Goal: Task Accomplishment & Management: Use online tool/utility

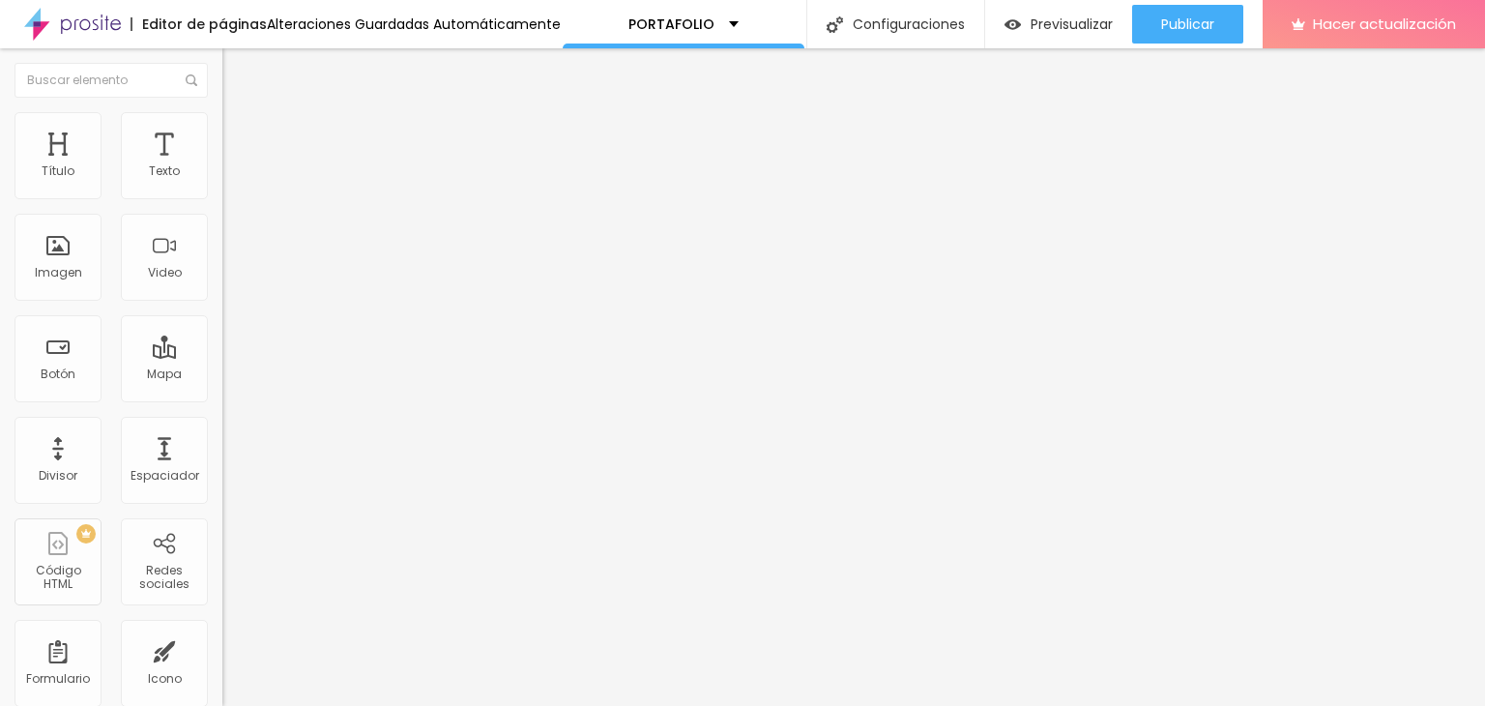
click at [222, 189] on img at bounding box center [229, 185] width 14 height 14
click at [222, 194] on img at bounding box center [229, 200] width 14 height 14
click at [222, 176] on img at bounding box center [229, 169] width 14 height 14
click at [222, 191] on img at bounding box center [229, 185] width 14 height 14
click at [222, 186] on div "Alineación" at bounding box center [333, 180] width 222 height 58
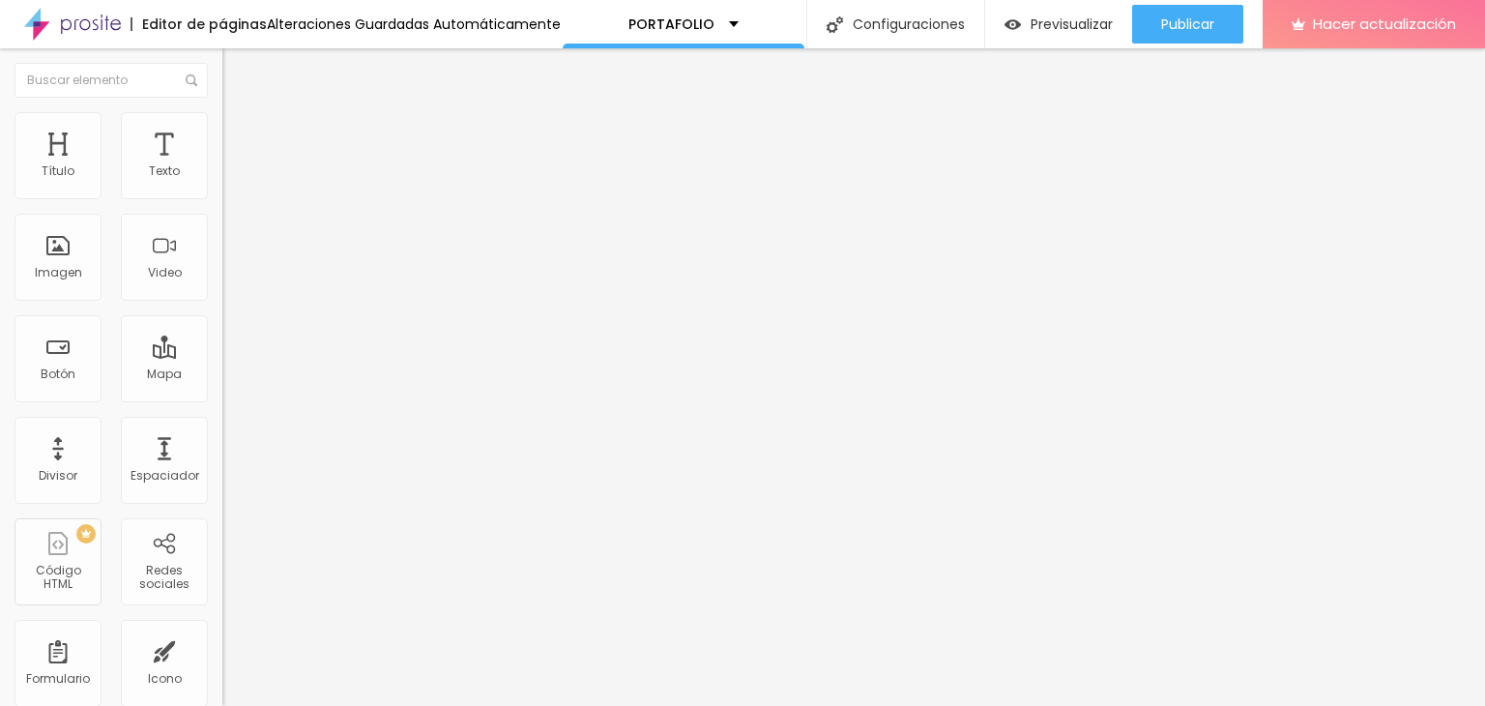
click at [222, 176] on img at bounding box center [229, 169] width 14 height 14
click at [240, 133] on font "Estilo" at bounding box center [255, 125] width 30 height 16
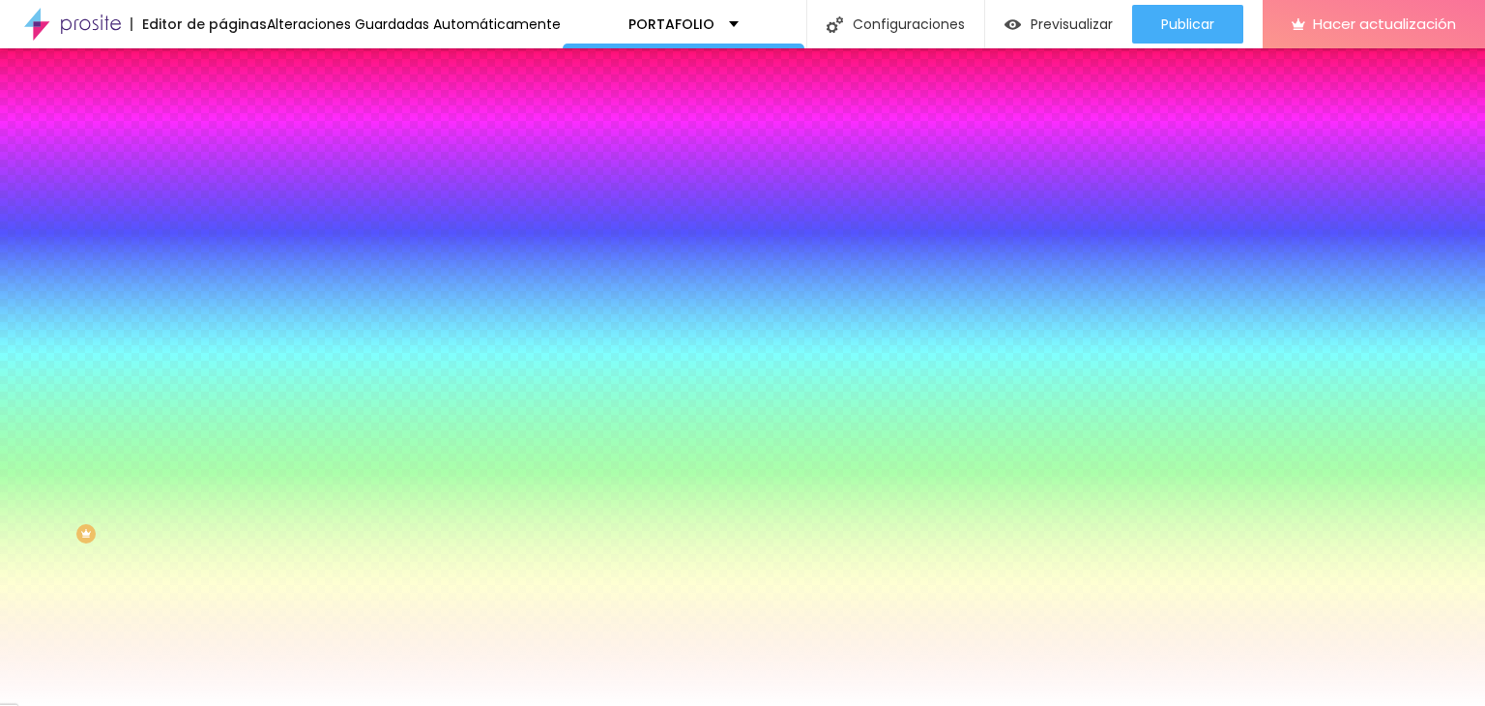
click at [222, 131] on li "Avanzado" at bounding box center [333, 140] width 222 height 19
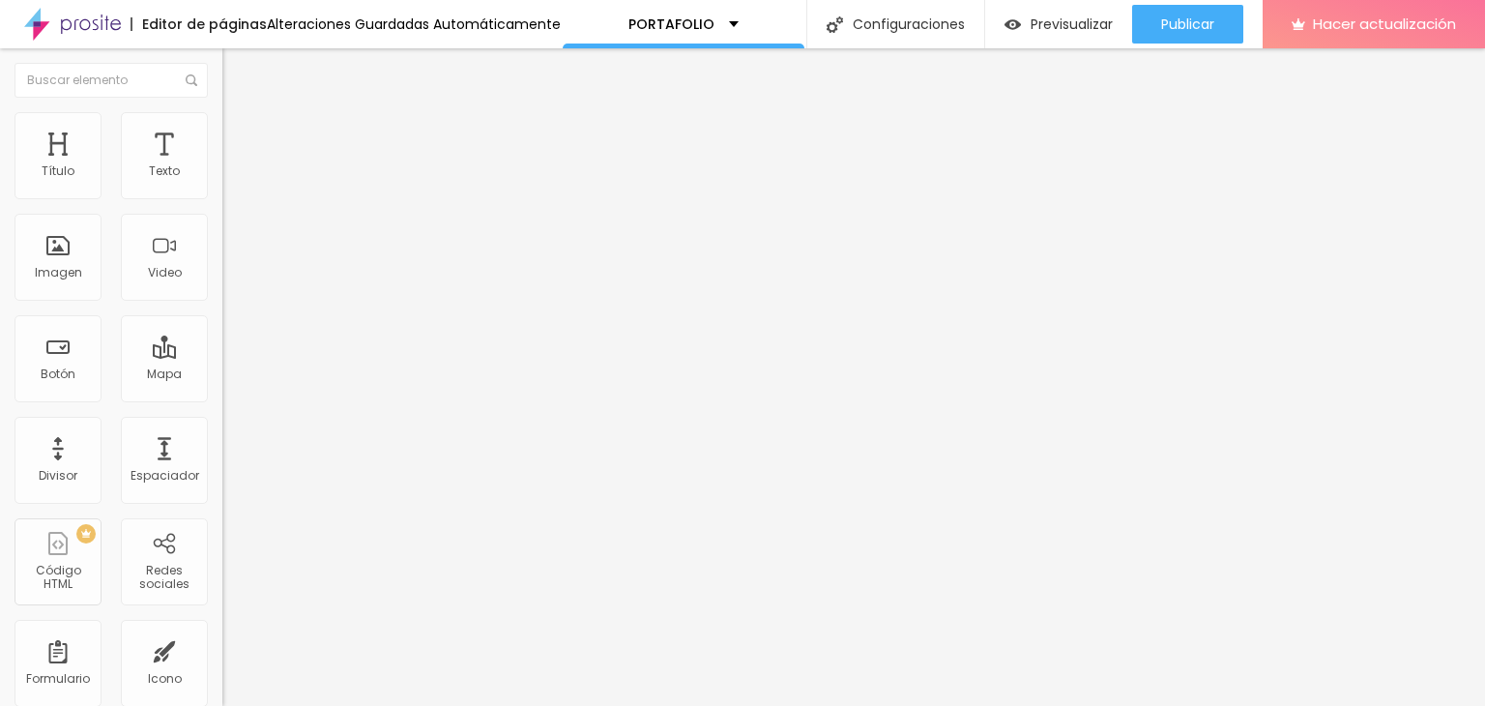
type input "45"
type input "40"
type input "35"
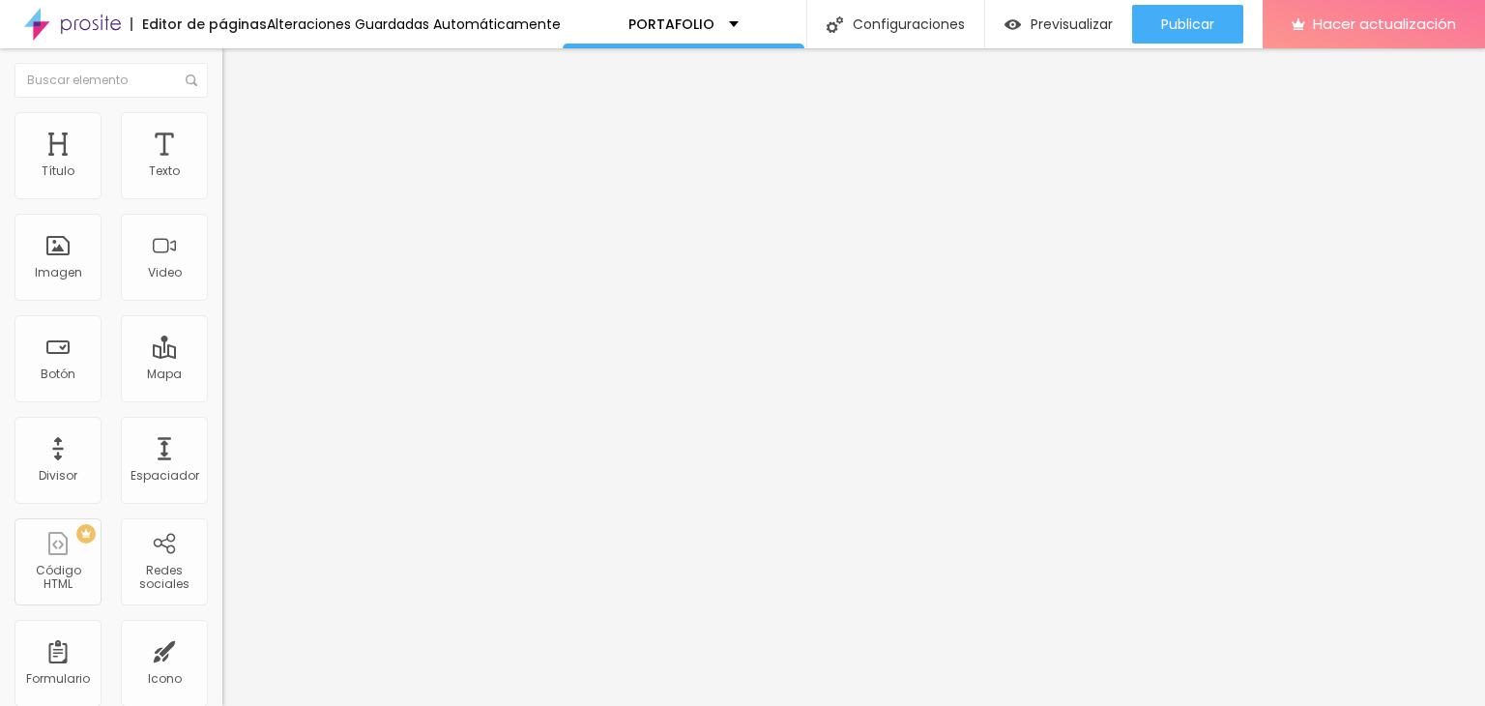
type input "35"
type input "40"
type input "45"
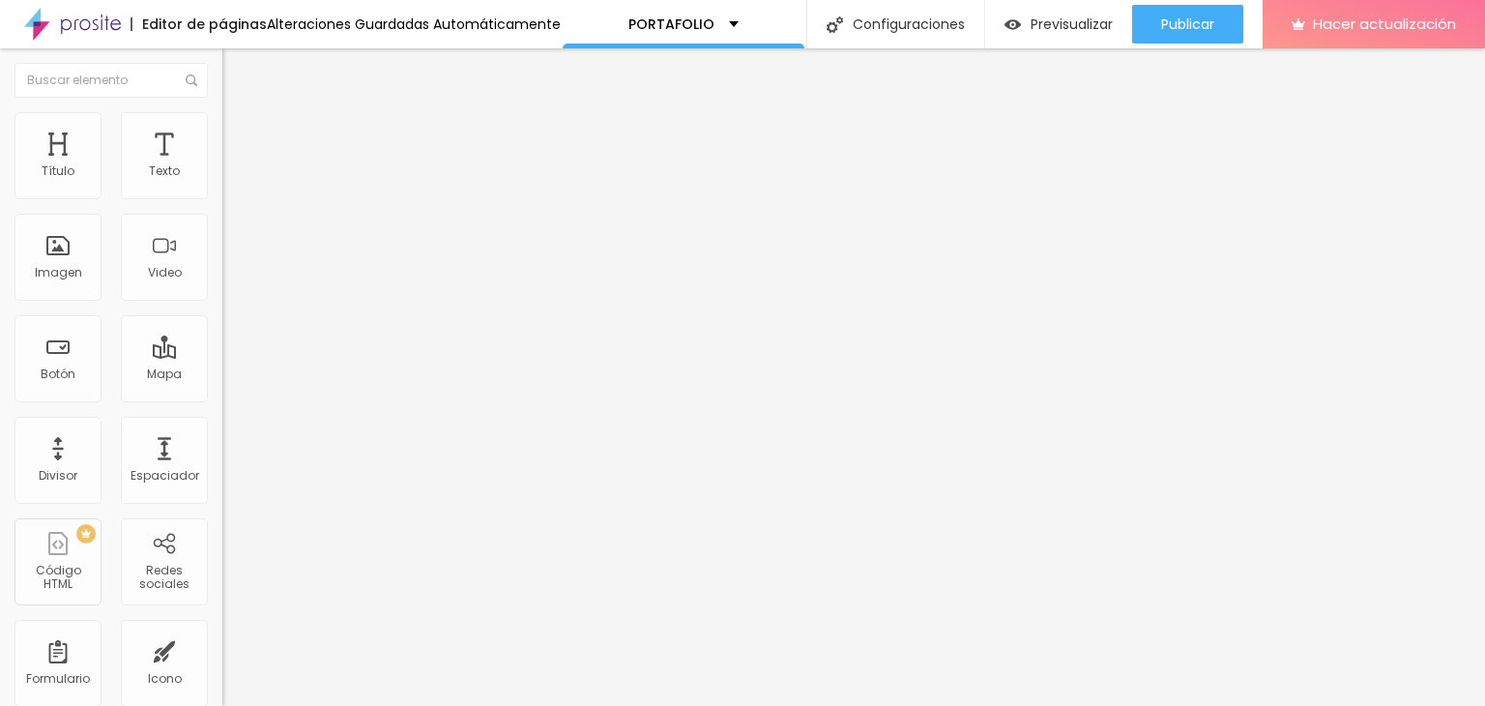
type input "50"
drag, startPoint x: 108, startPoint y: 188, endPoint x: 116, endPoint y: 194, distance: 10.3
click at [222, 375] on input "range" at bounding box center [284, 382] width 125 height 15
click at [222, 558] on div at bounding box center [333, 558] width 222 height 0
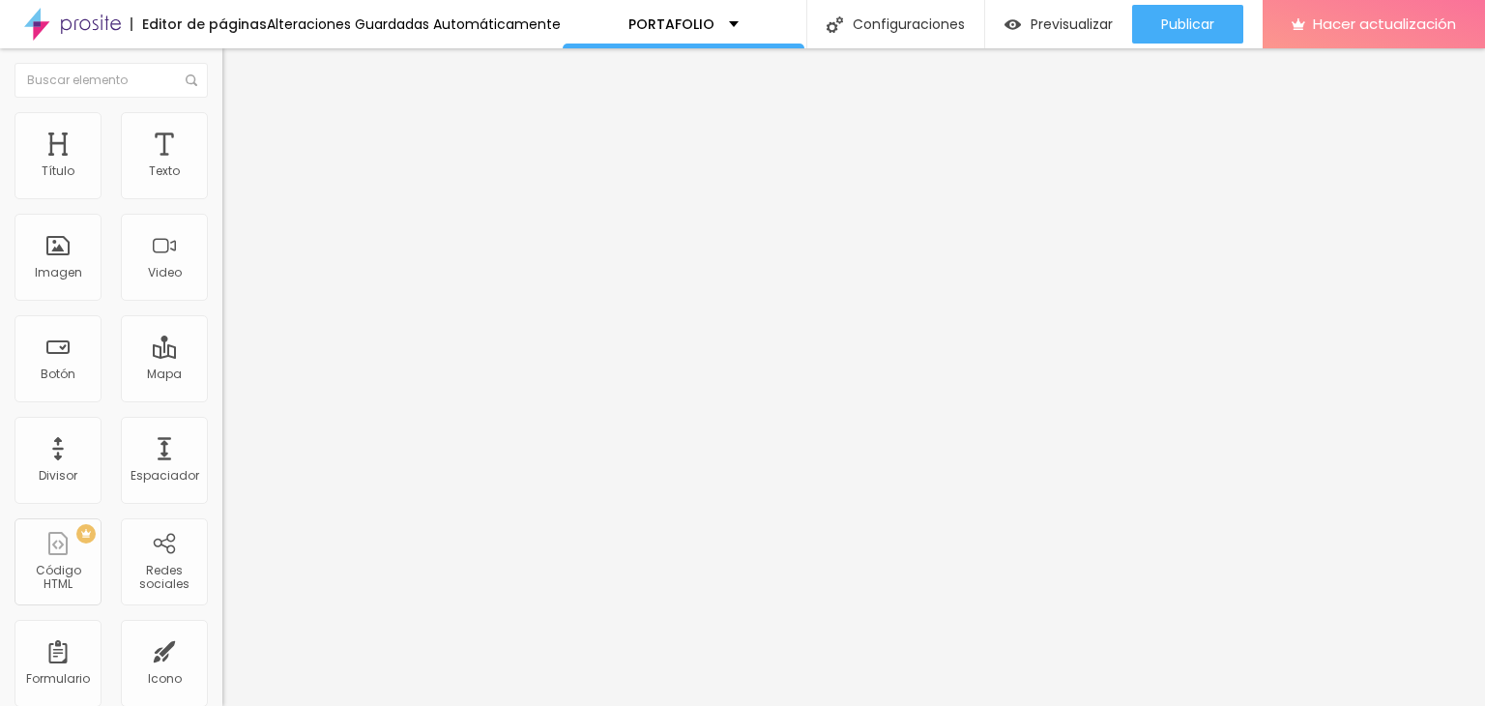
click at [222, 119] on img at bounding box center [230, 120] width 17 height 17
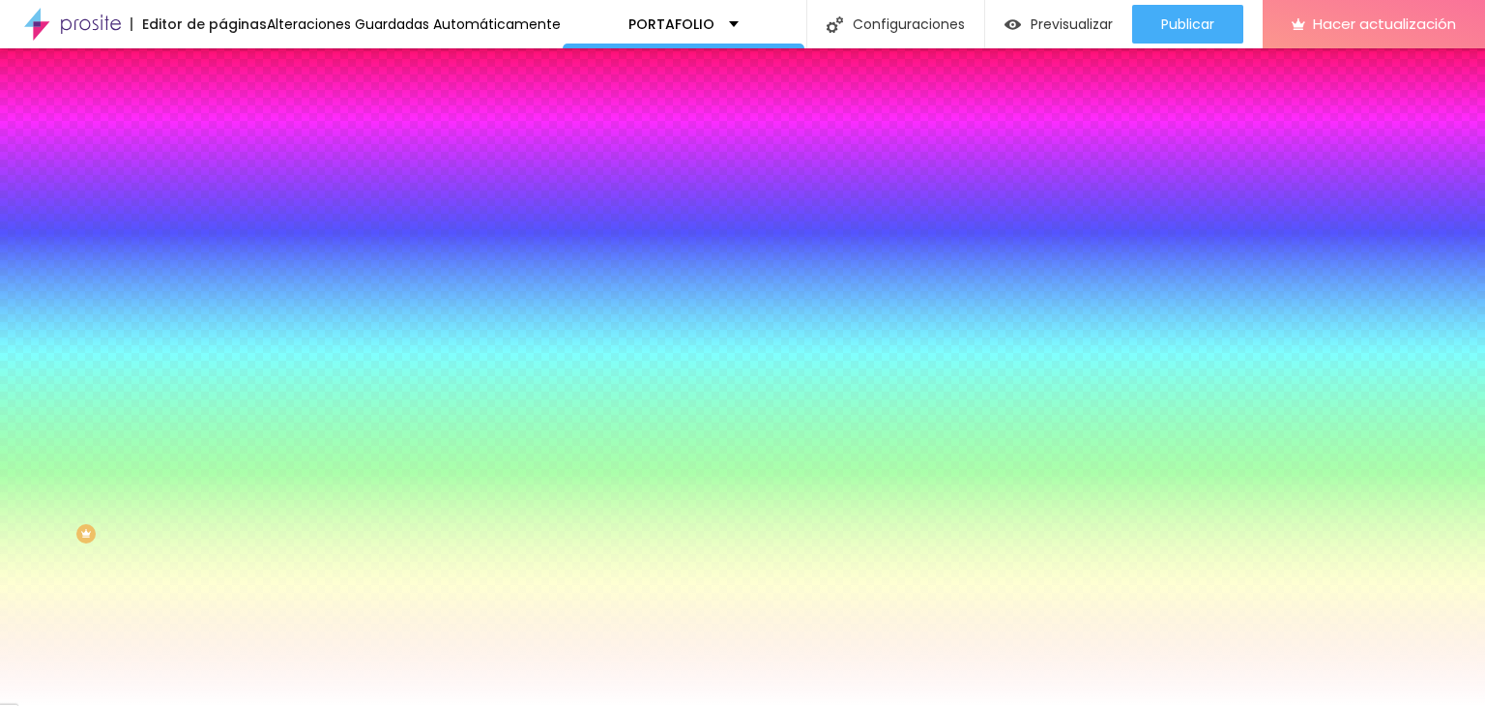
click at [222, 131] on img at bounding box center [230, 139] width 17 height 17
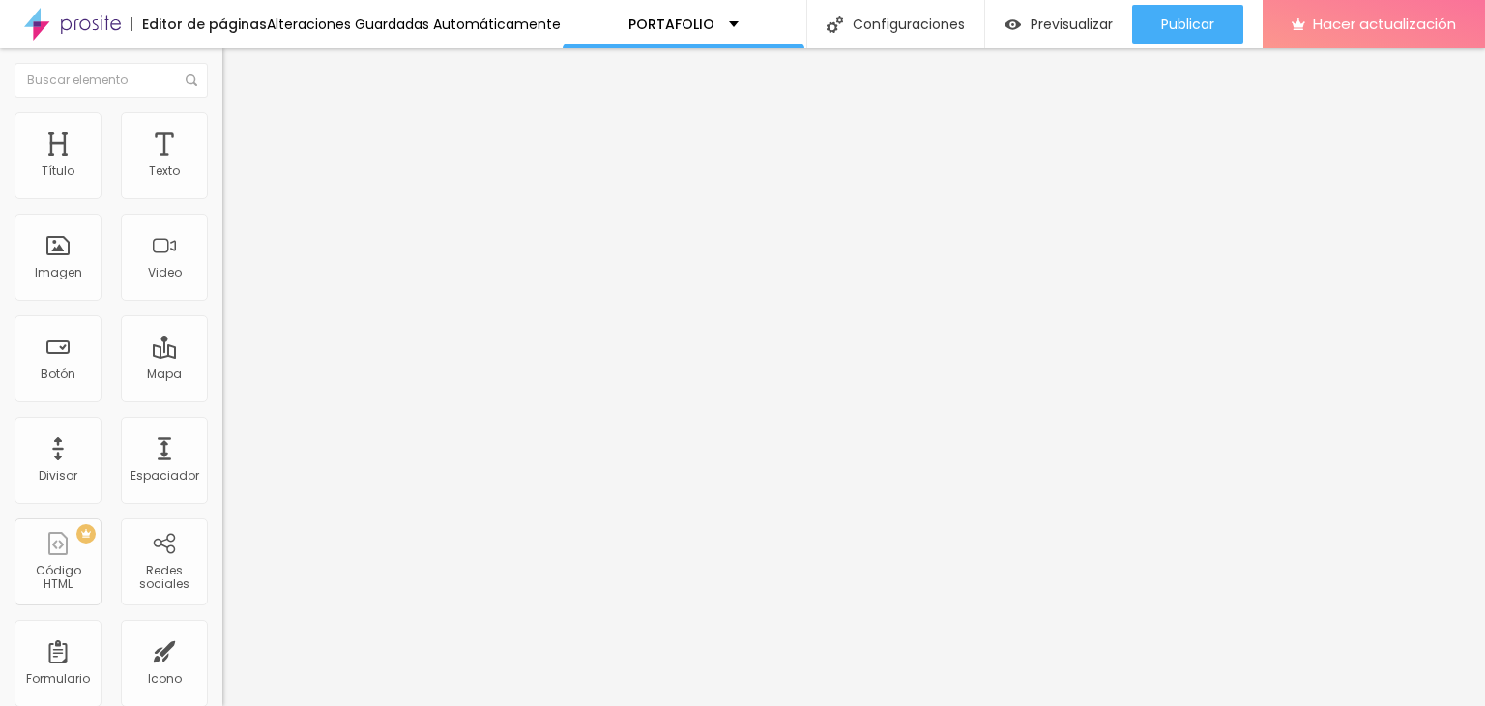
click at [222, 112] on li "Contenido" at bounding box center [333, 102] width 222 height 19
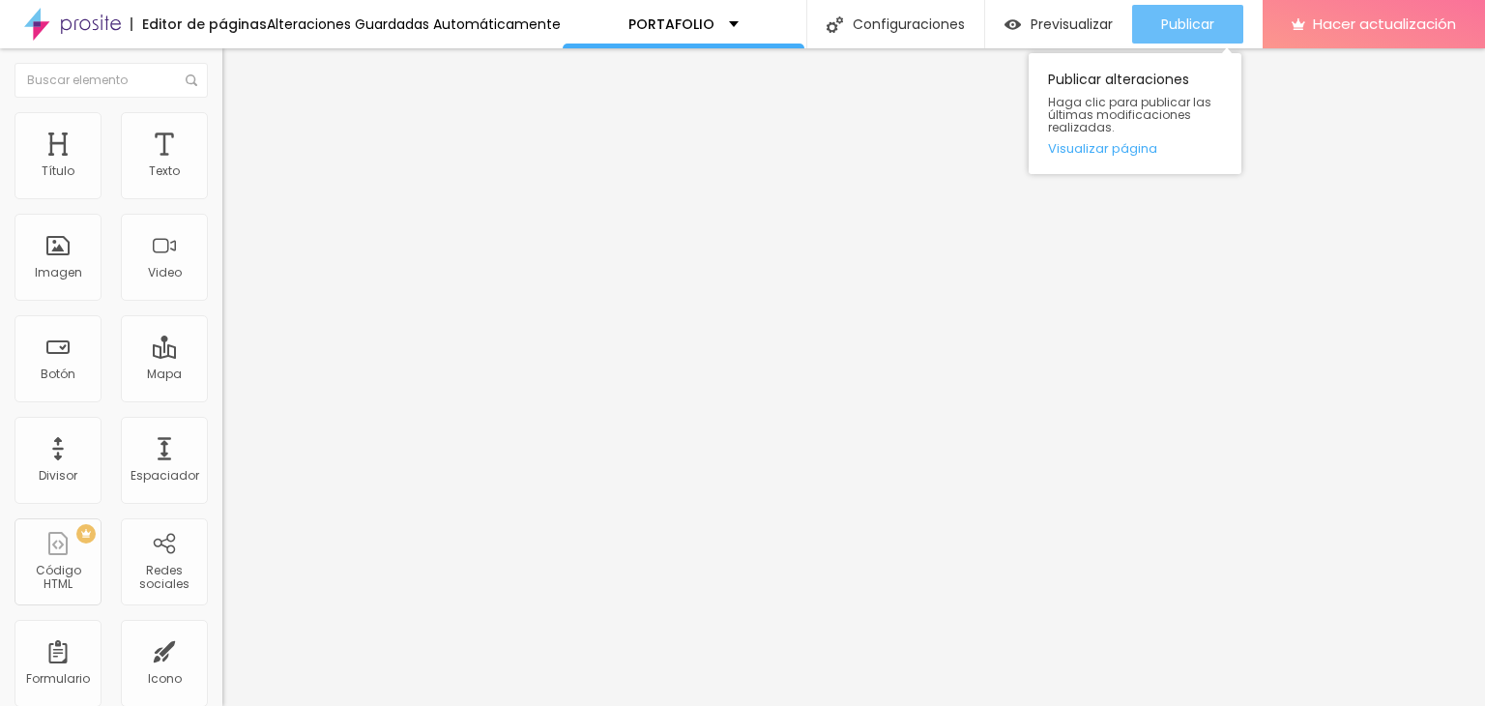
click at [1210, 30] on font "Publicar" at bounding box center [1187, 24] width 53 height 19
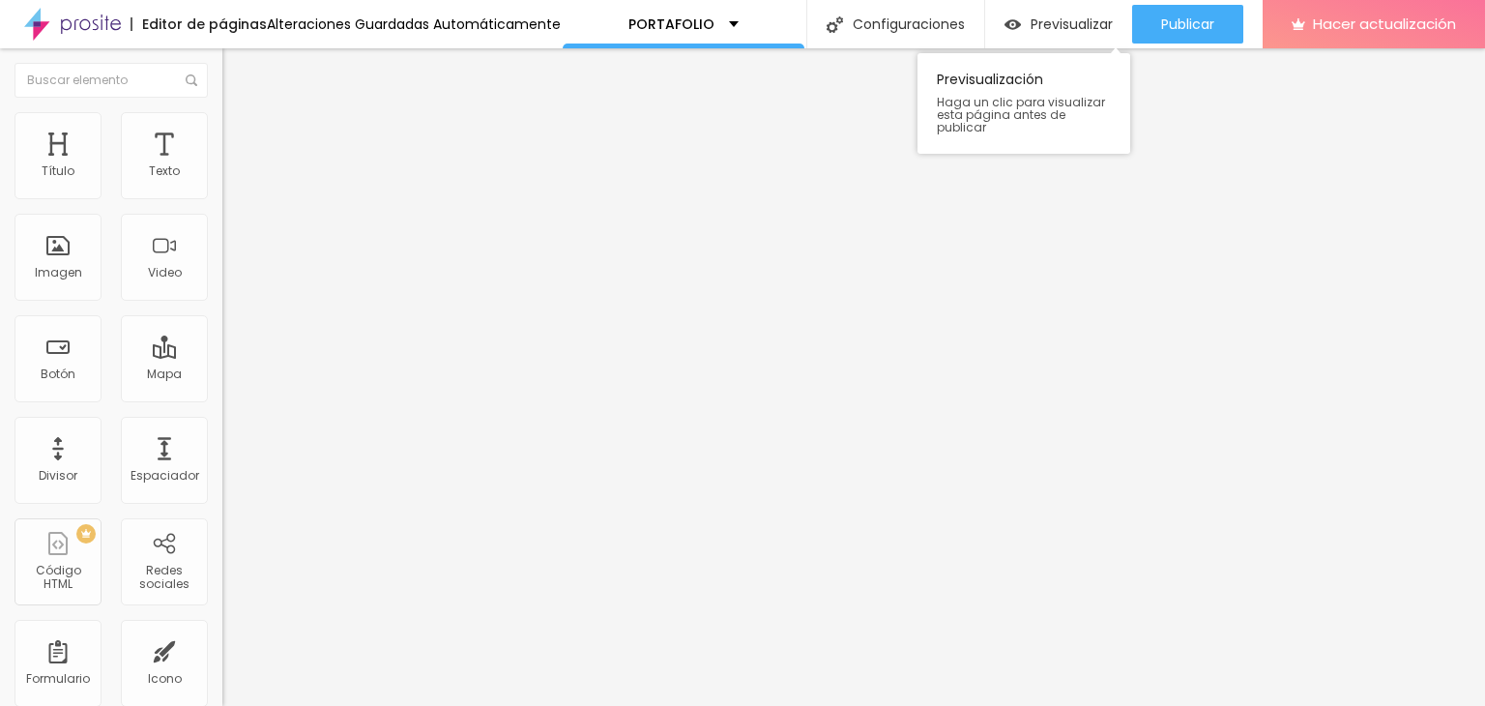
click at [1060, 3] on div "Previsualizar Previsualización Haga un clic para visualizar esta página antes d…" at bounding box center [1058, 24] width 147 height 48
click at [1052, 18] on font "Previsualizar" at bounding box center [1072, 24] width 82 height 19
click at [222, 186] on button "button" at bounding box center [235, 175] width 27 height 20
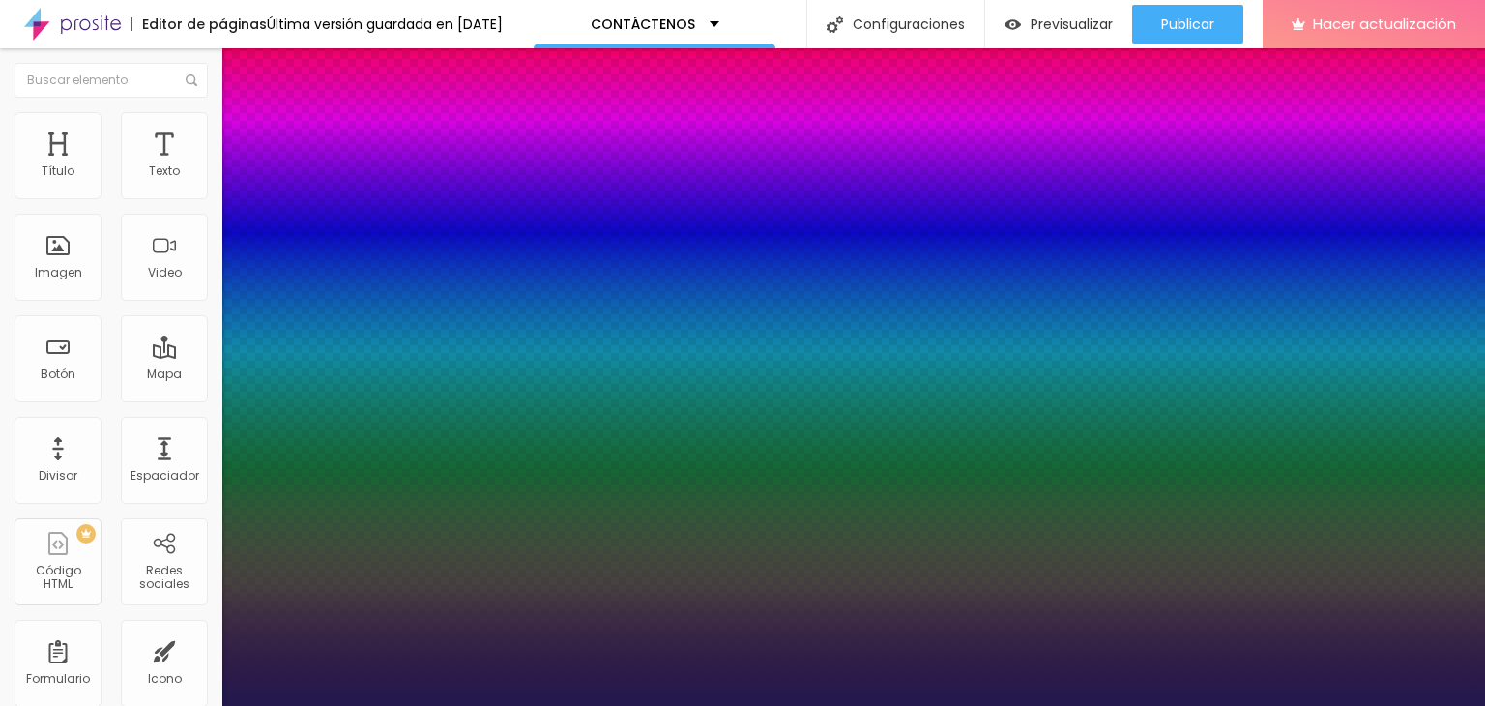
type input "1"
select select "Alegreya"
type input "1"
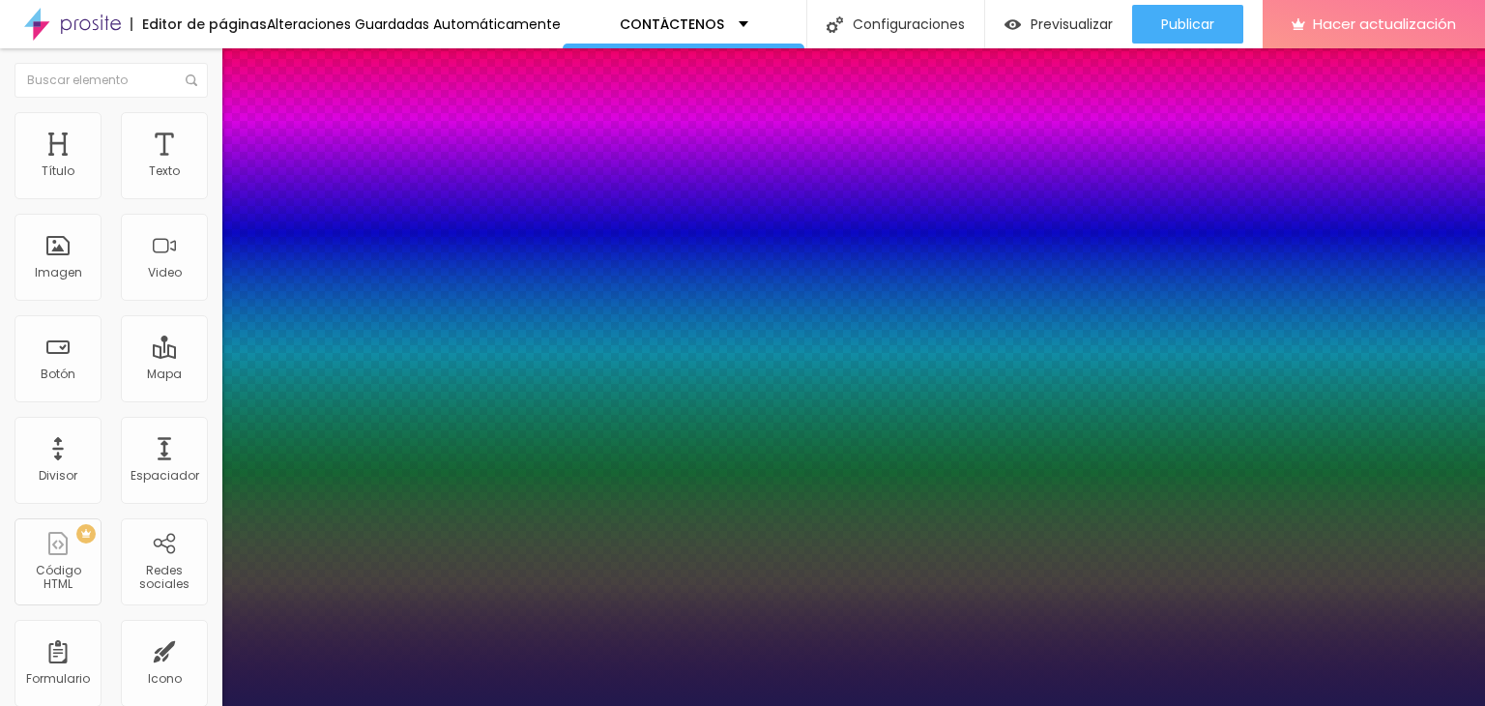
drag, startPoint x: 352, startPoint y: 233, endPoint x: 259, endPoint y: 224, distance: 93.2
select select "Archivo-Regular"
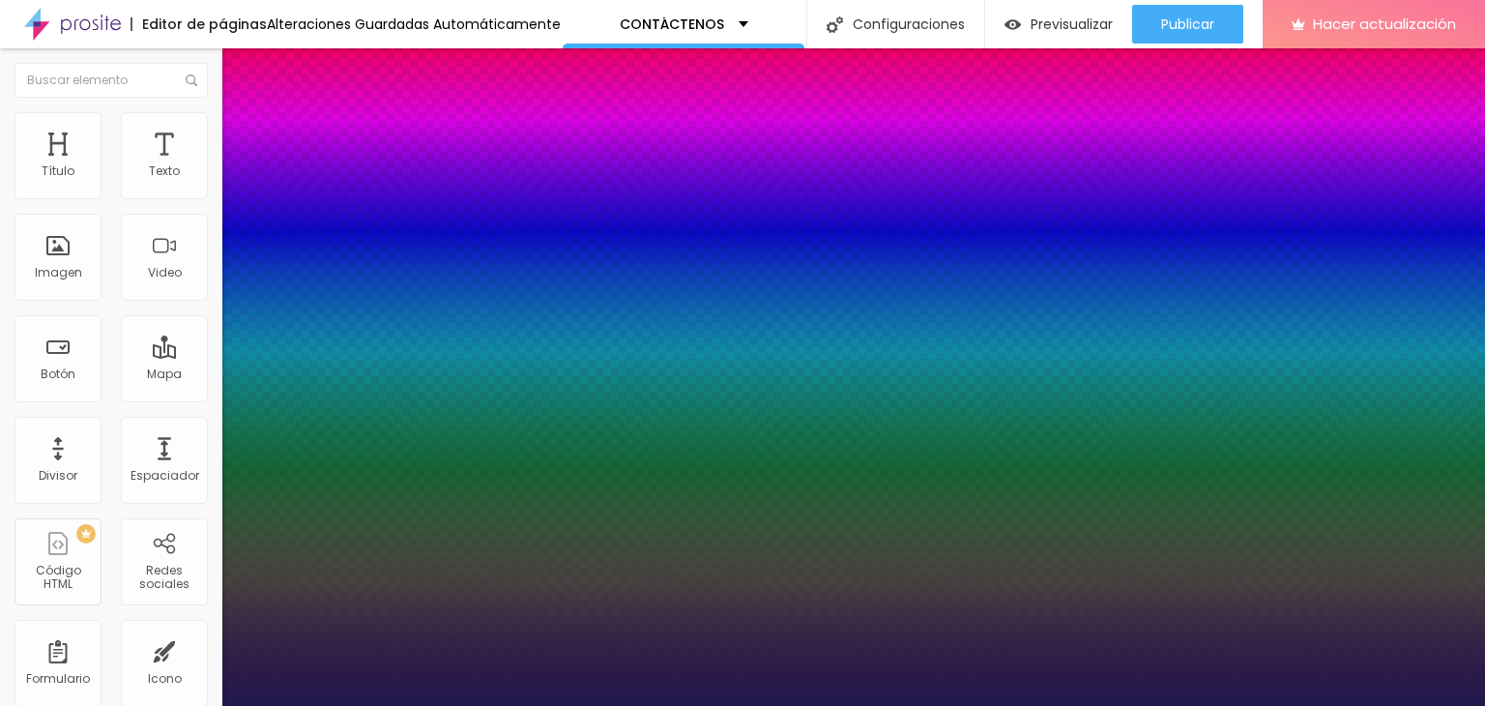
type input "1"
select select "BioRhymeExtraBold"
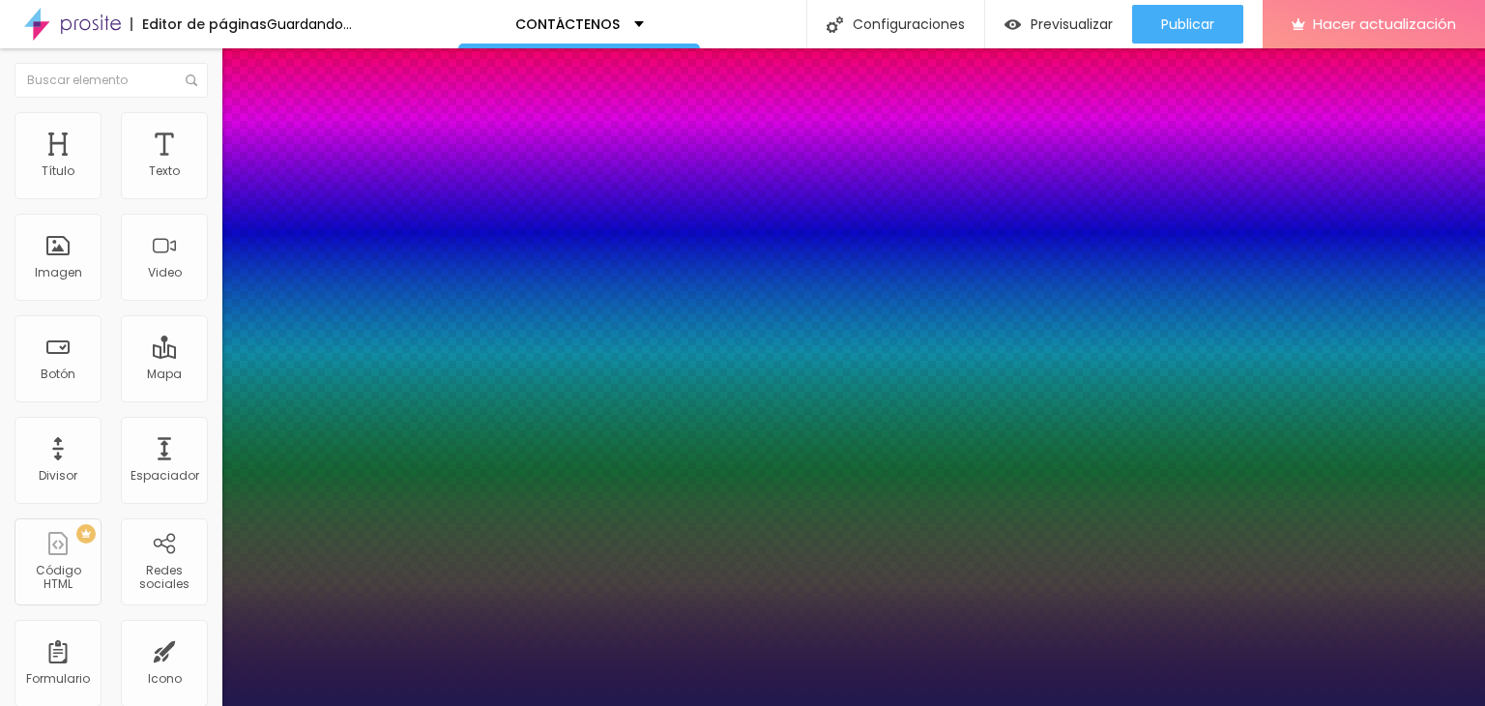
type input "1"
select select "Chivo"
type input "1"
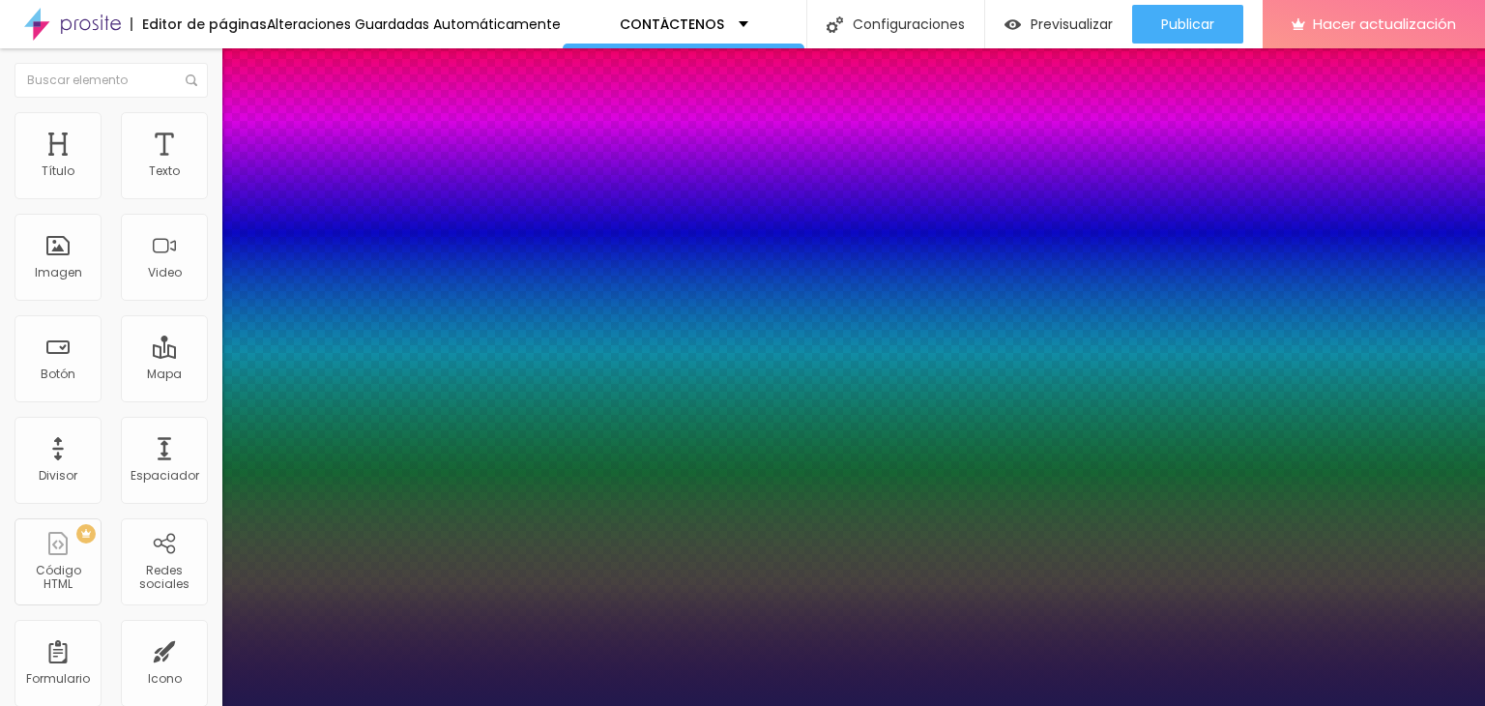
click at [681, 705] on div at bounding box center [742, 706] width 1485 height 0
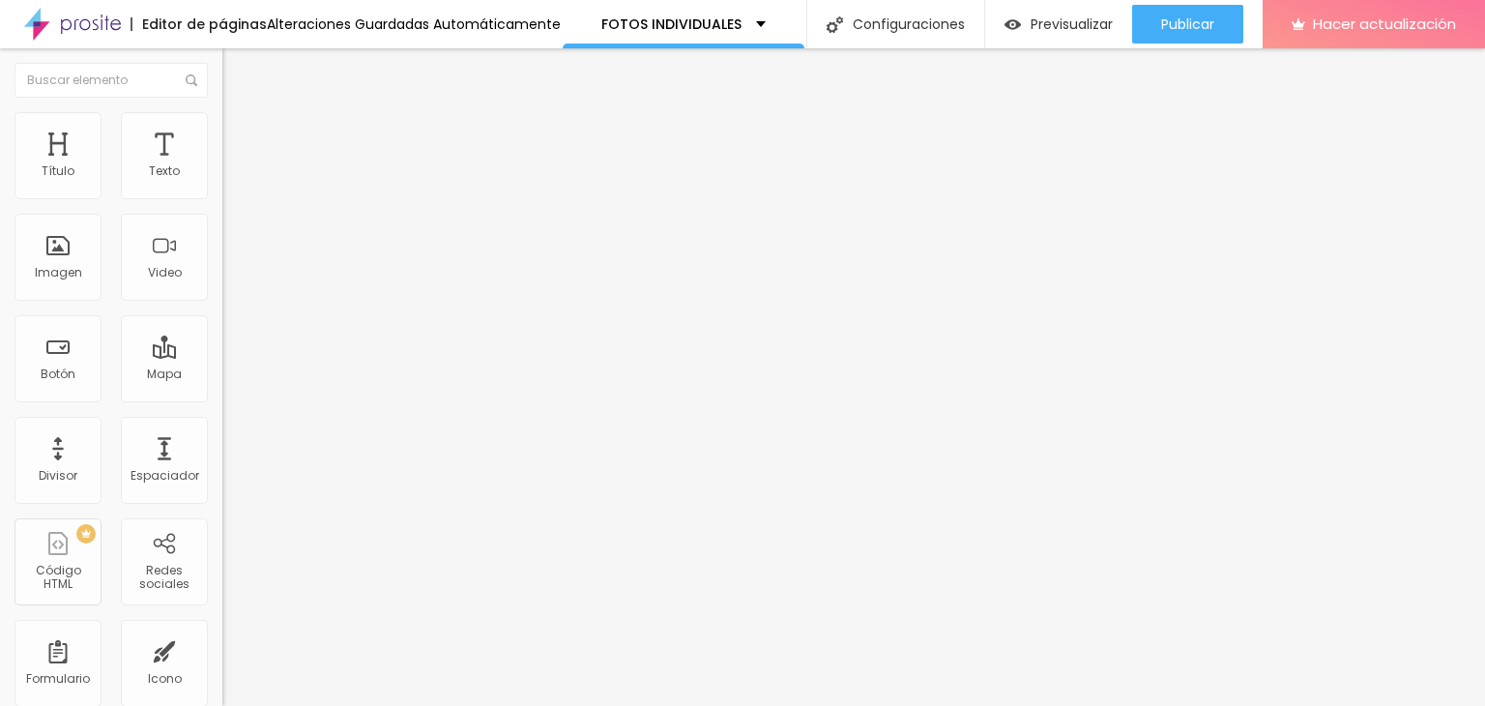
click at [237, 63] on img "button" at bounding box center [244, 70] width 15 height 15
click at [170, 174] on div "Texto" at bounding box center [164, 155] width 87 height 87
click at [237, 65] on img "button" at bounding box center [244, 70] width 15 height 15
click at [234, 166] on font "Agregar imagen" at bounding box center [283, 158] width 99 height 16
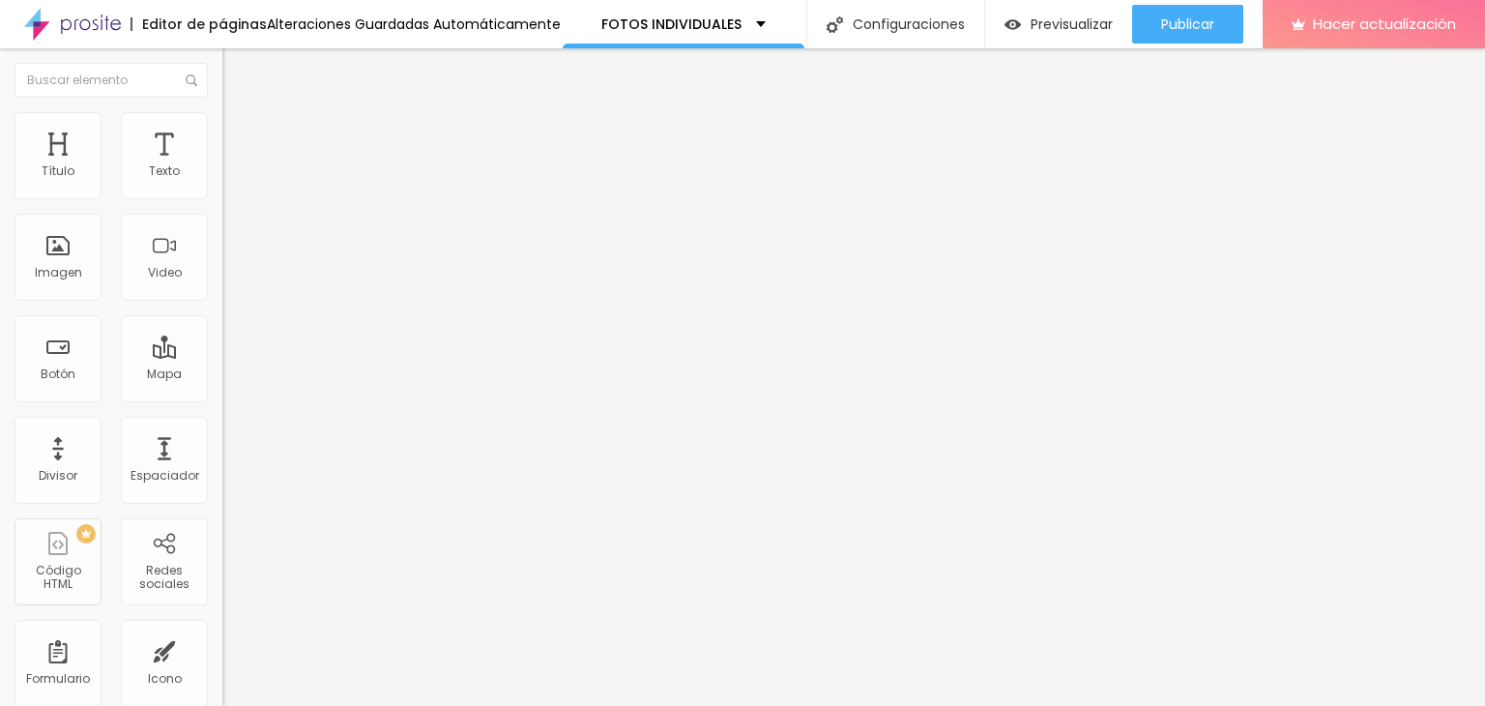
click at [234, 166] on font "Agregar imagen" at bounding box center [283, 158] width 99 height 16
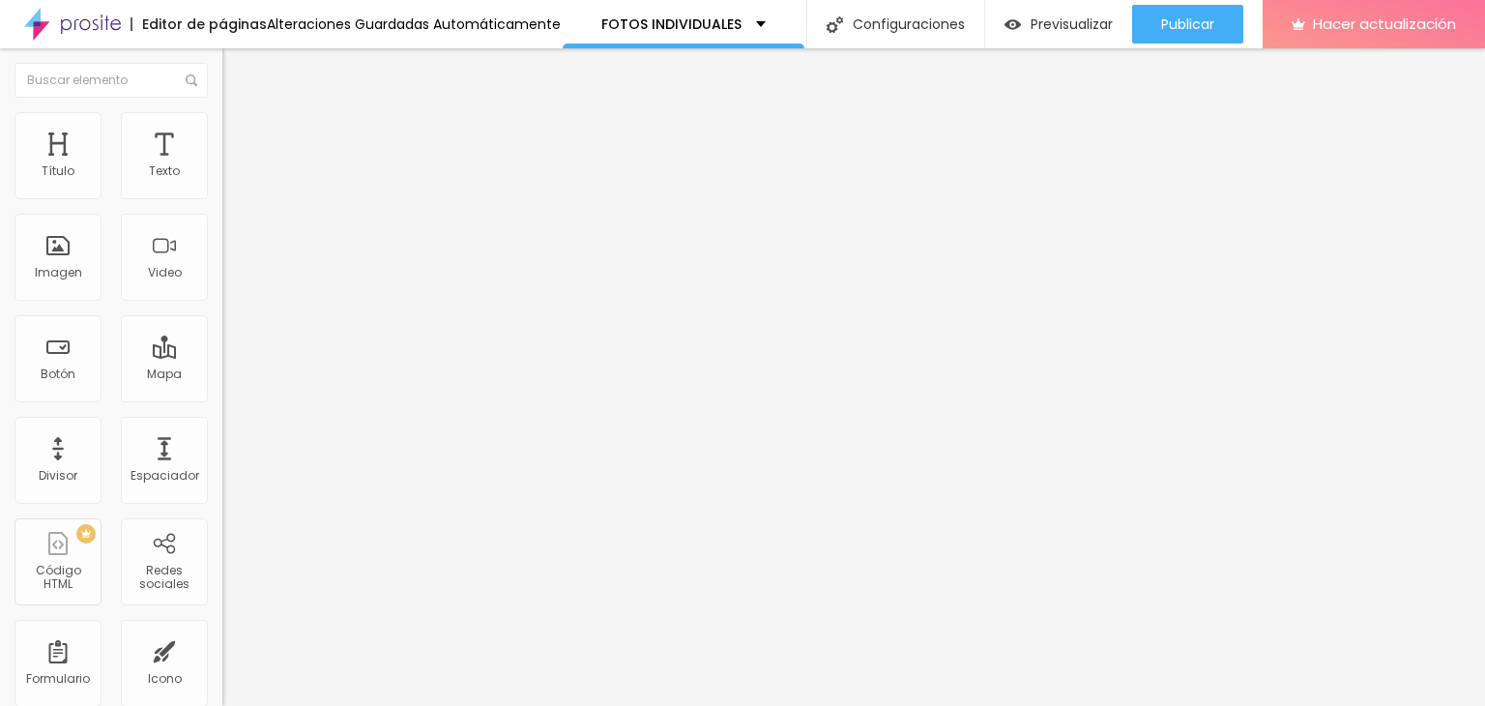
click at [237, 75] on img "button" at bounding box center [244, 70] width 15 height 15
click at [234, 166] on font "Agregar imagen" at bounding box center [283, 158] width 99 height 16
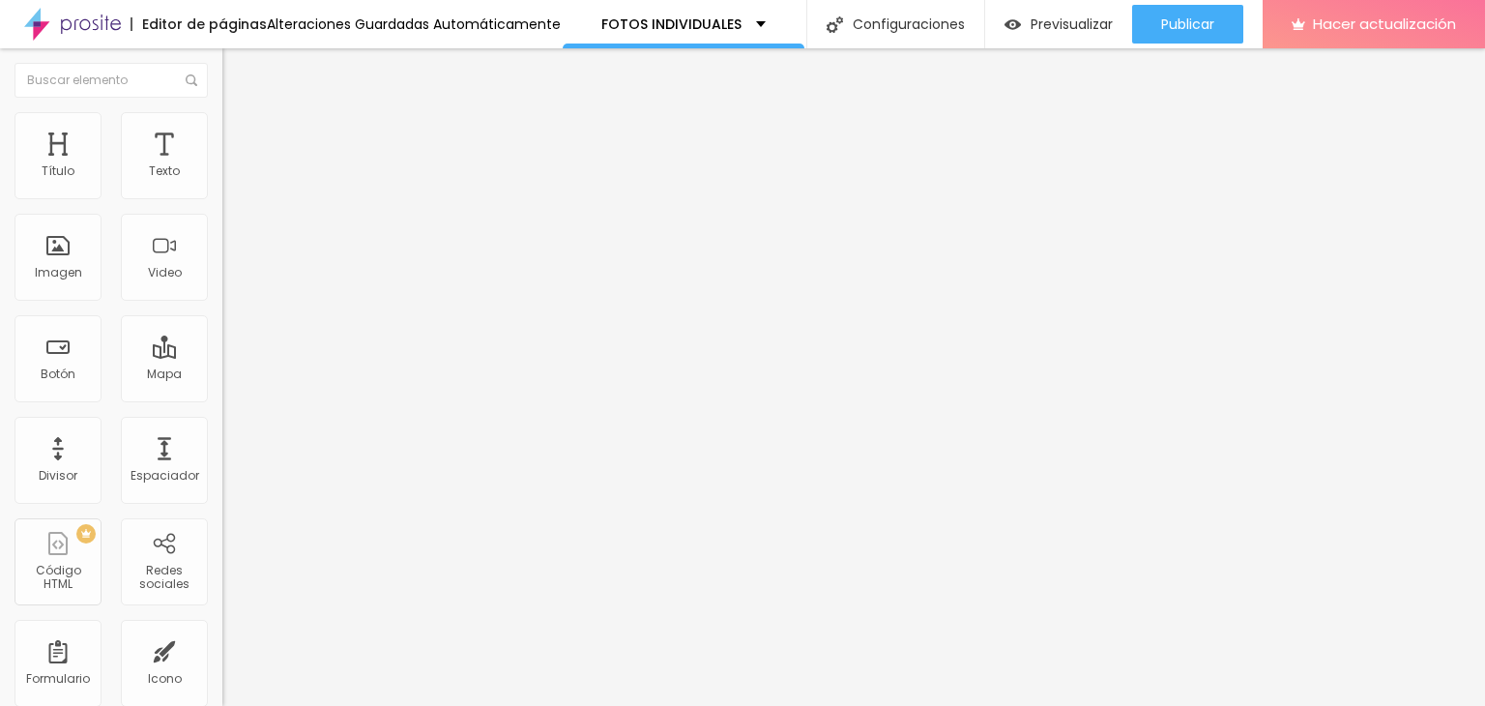
click at [234, 166] on font "Cambiar imagen" at bounding box center [286, 158] width 104 height 16
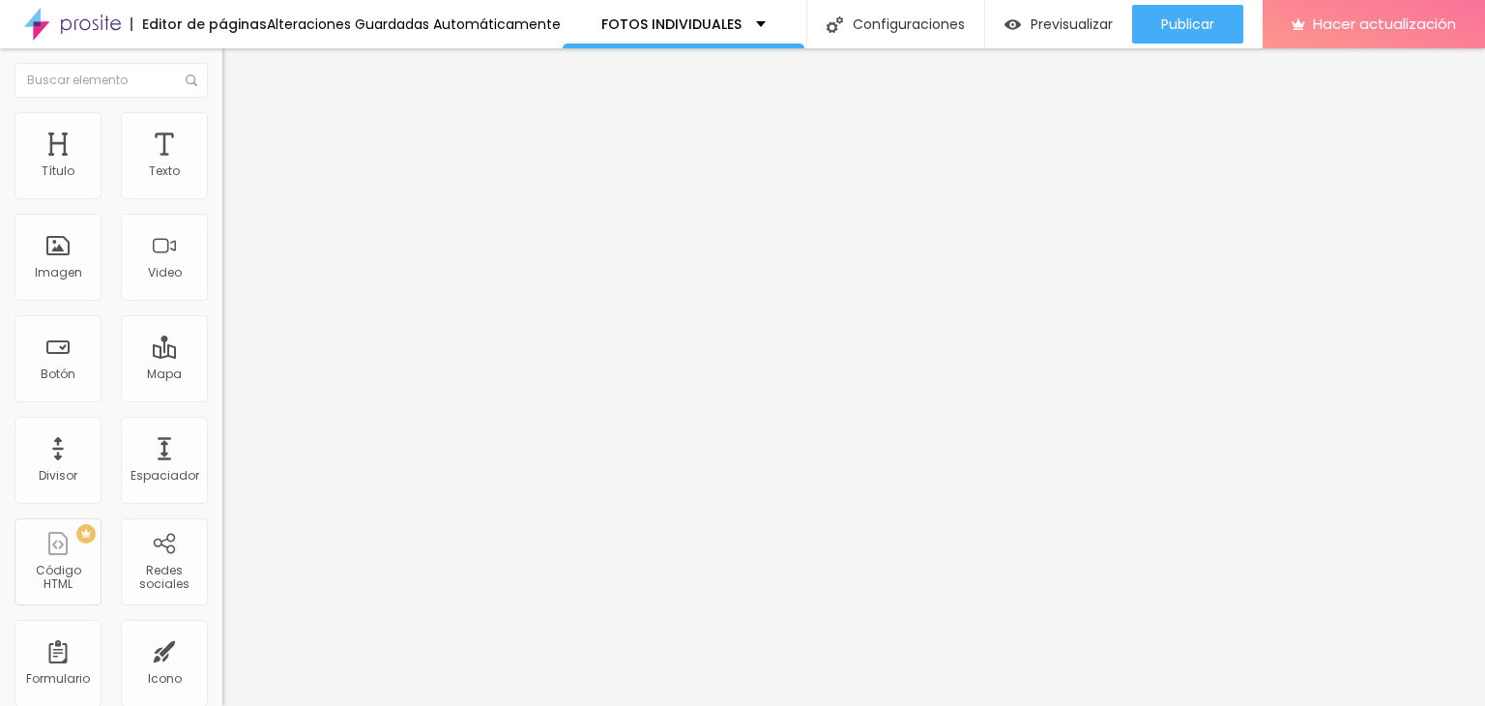
click at [234, 166] on font "Agregar imagen" at bounding box center [283, 158] width 99 height 16
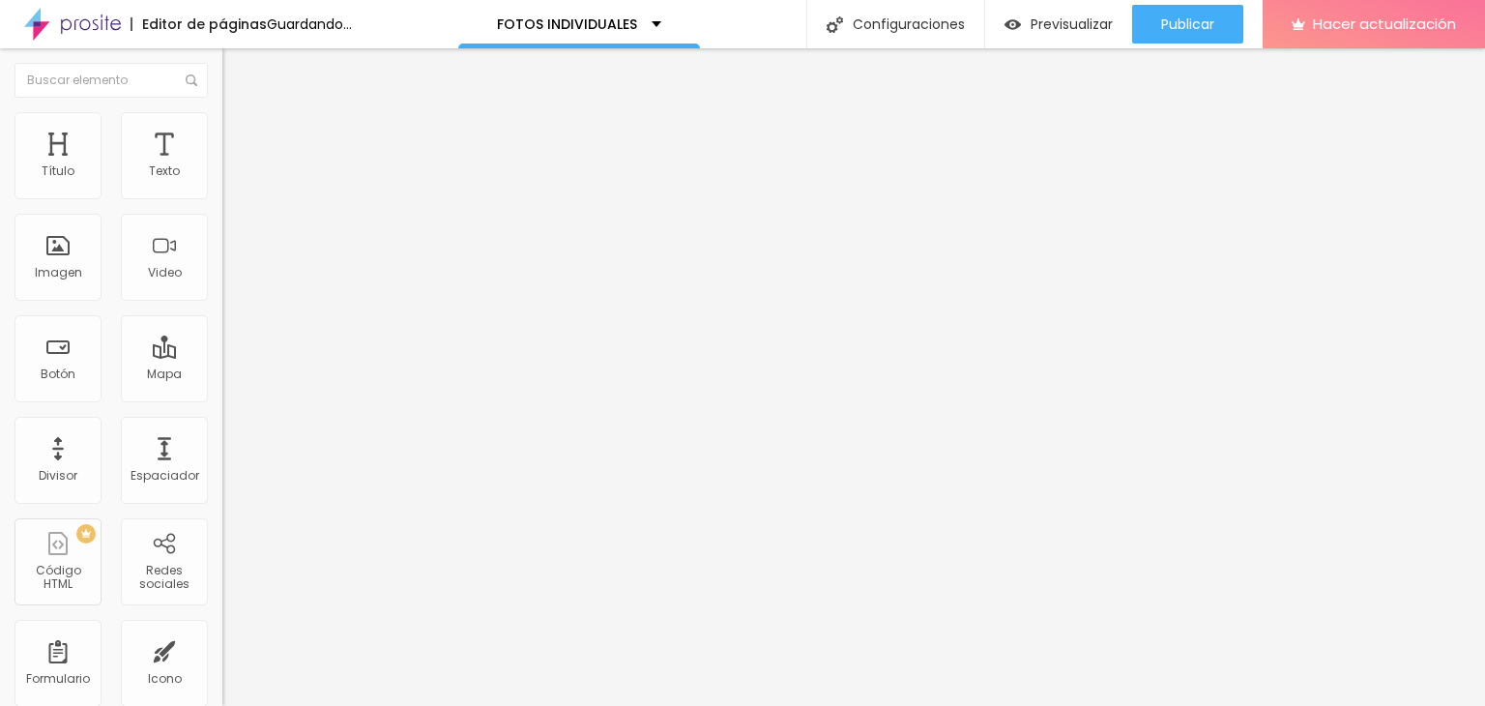
click at [237, 67] on img "button" at bounding box center [244, 70] width 15 height 15
click at [234, 166] on font "Agregar imagen" at bounding box center [283, 158] width 99 height 16
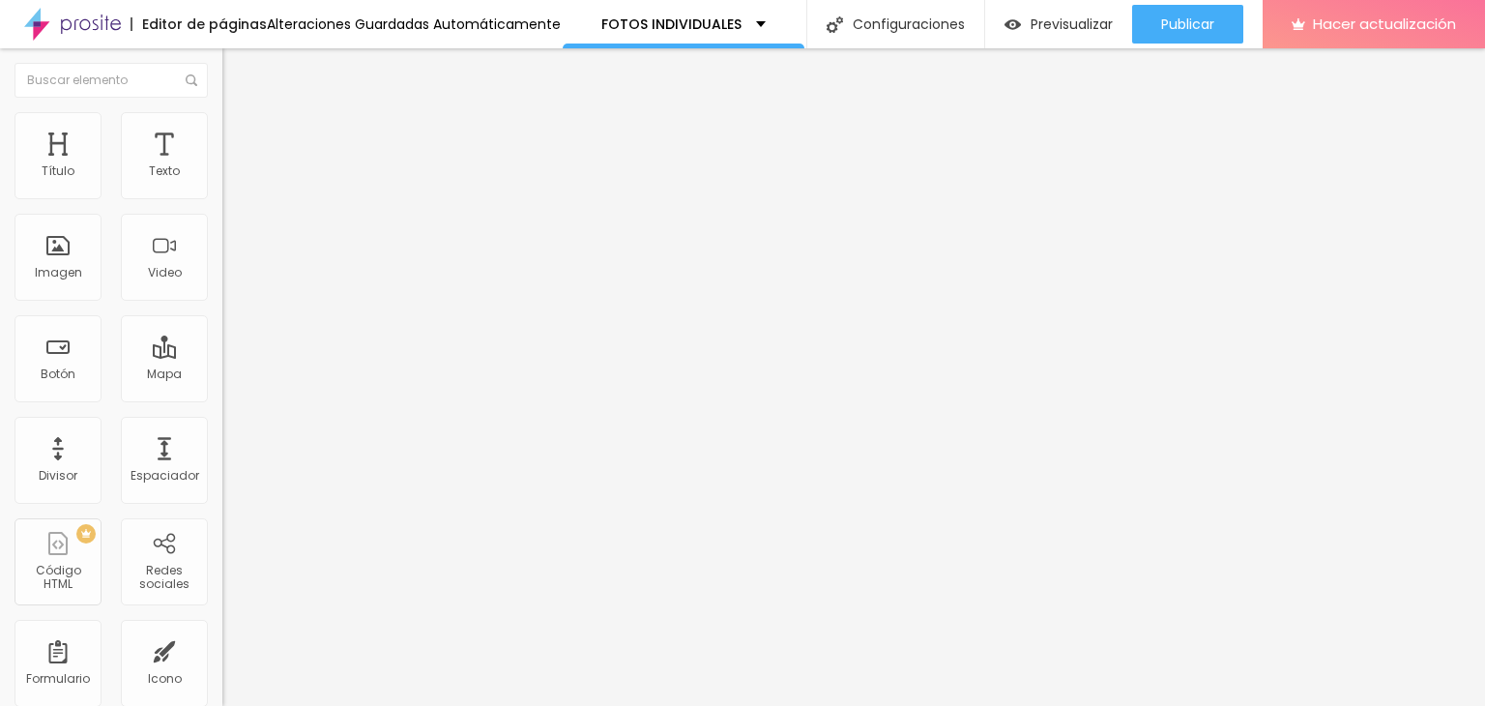
click at [234, 166] on font "Agregar imagen" at bounding box center [283, 158] width 99 height 16
click at [162, 179] on div "Texto" at bounding box center [164, 155] width 87 height 87
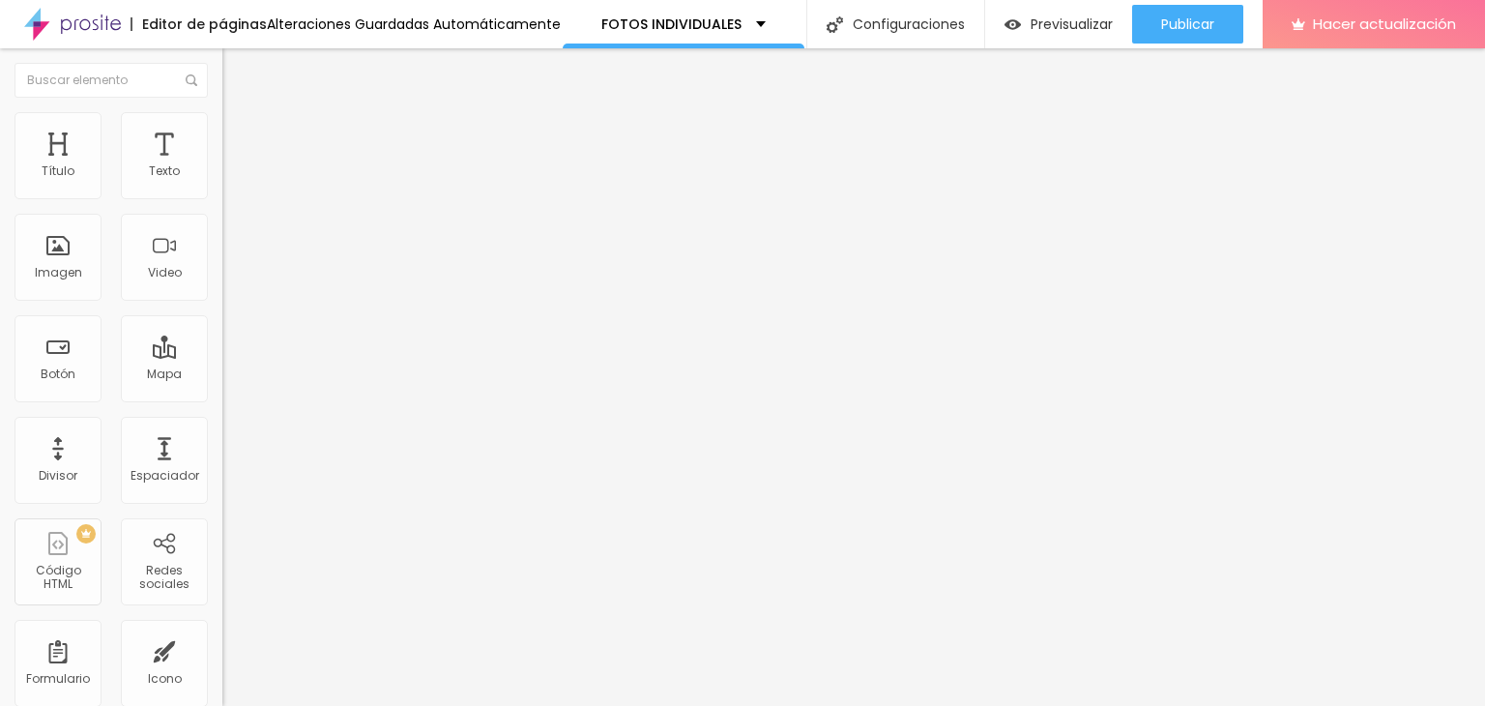
click at [240, 133] on font "Avanzado" at bounding box center [271, 125] width 62 height 16
type input "15"
type input "18"
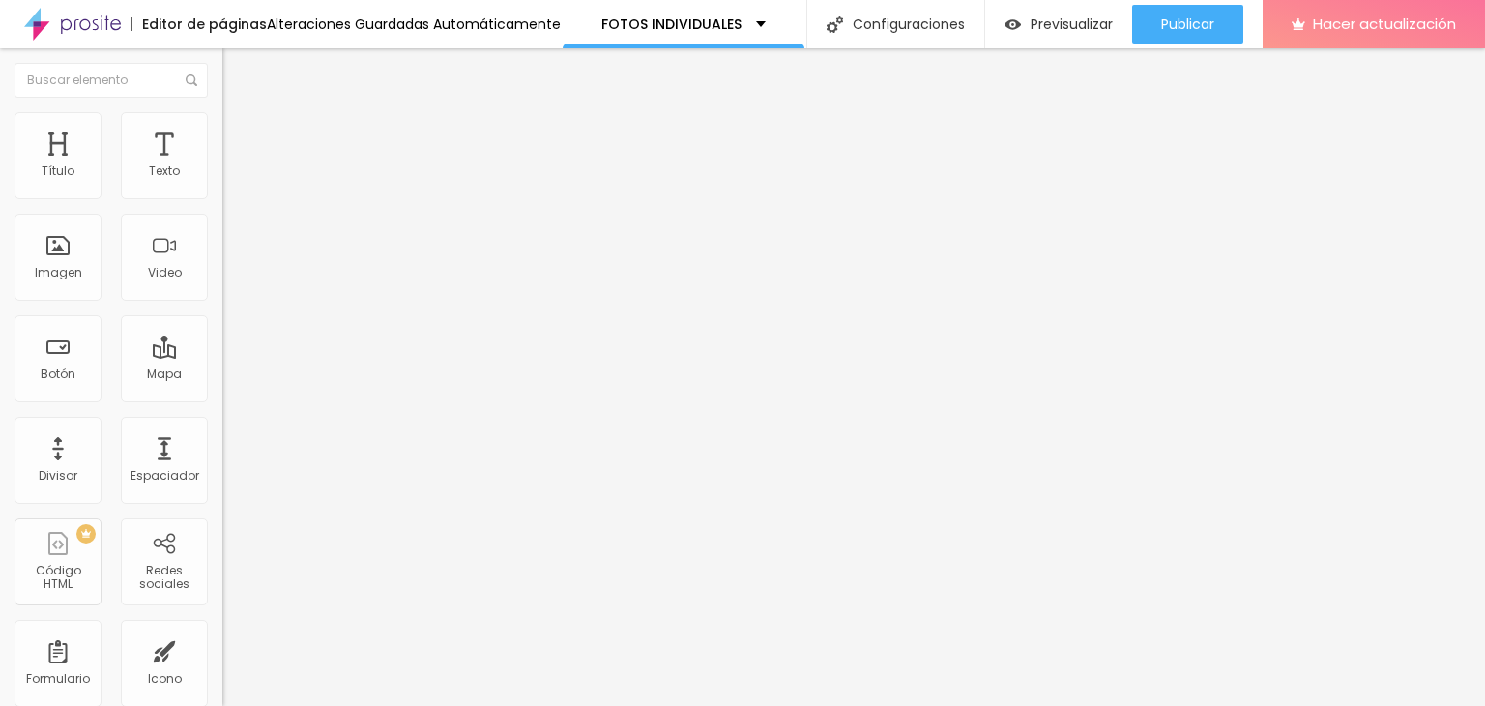
type input "19"
type input "21"
type input "22"
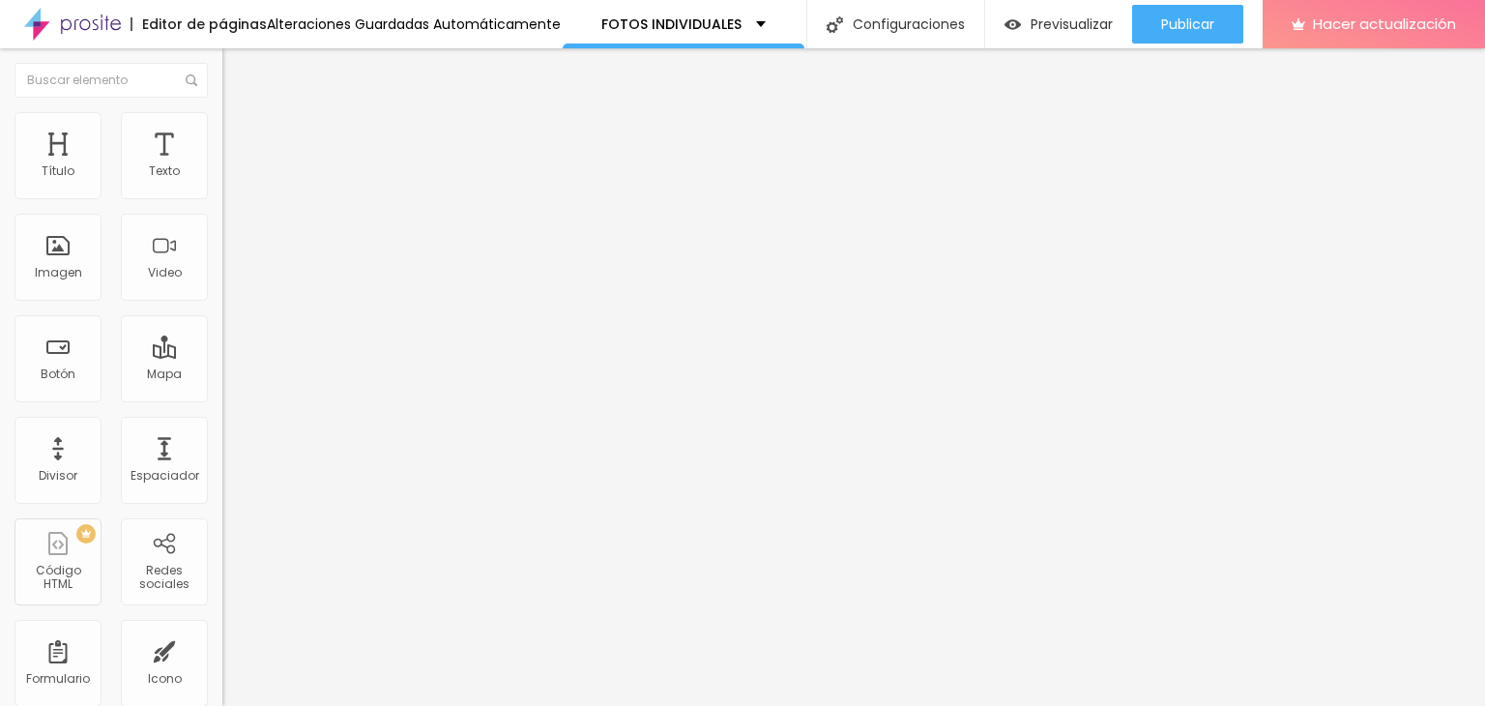
type input "22"
type input "25"
type input "26"
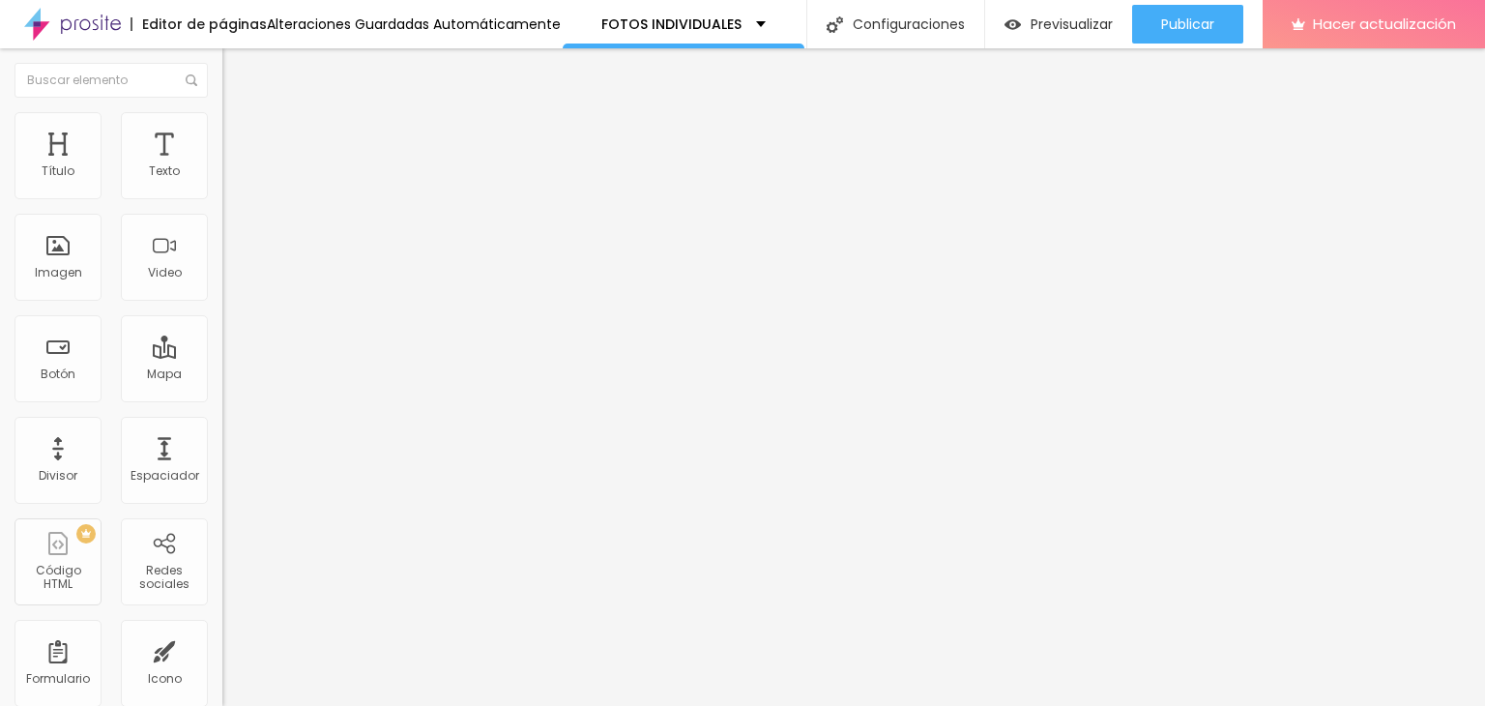
type input "28"
drag, startPoint x: 57, startPoint y: 189, endPoint x: 73, endPoint y: 193, distance: 17.1
type input "28"
click at [222, 356] on input "range" at bounding box center [284, 363] width 125 height 15
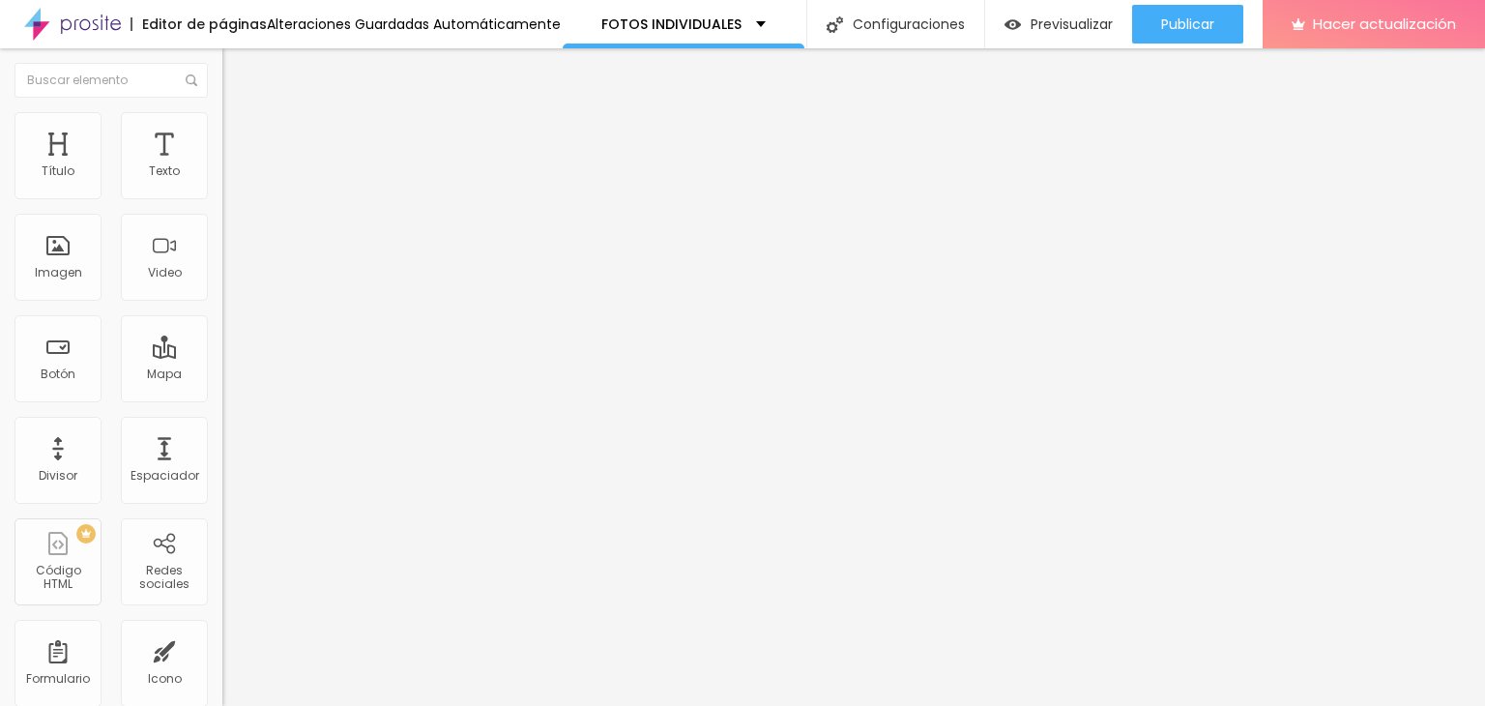
type input "7"
type input "10"
type input "11"
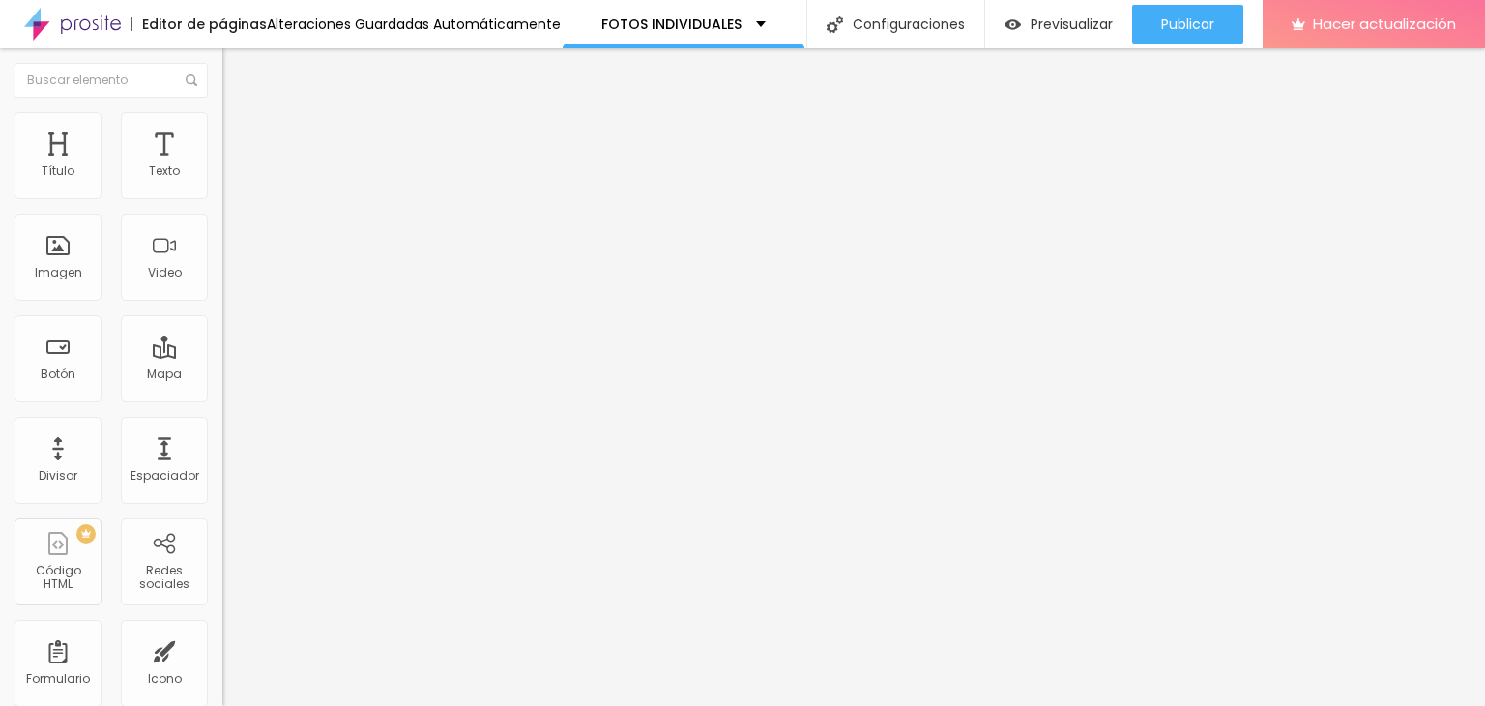
type input "11"
type input "13"
type input "14"
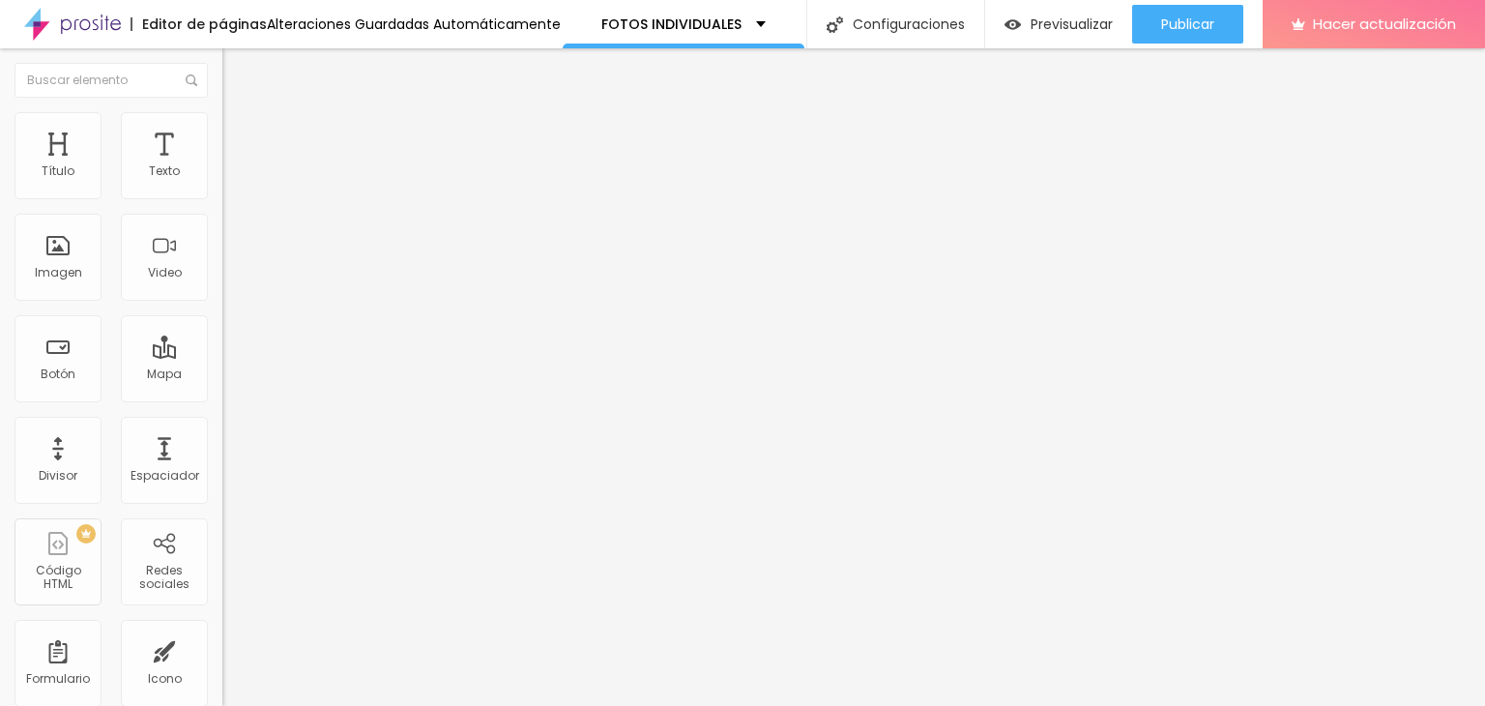
type input "18"
type input "21"
type input "22"
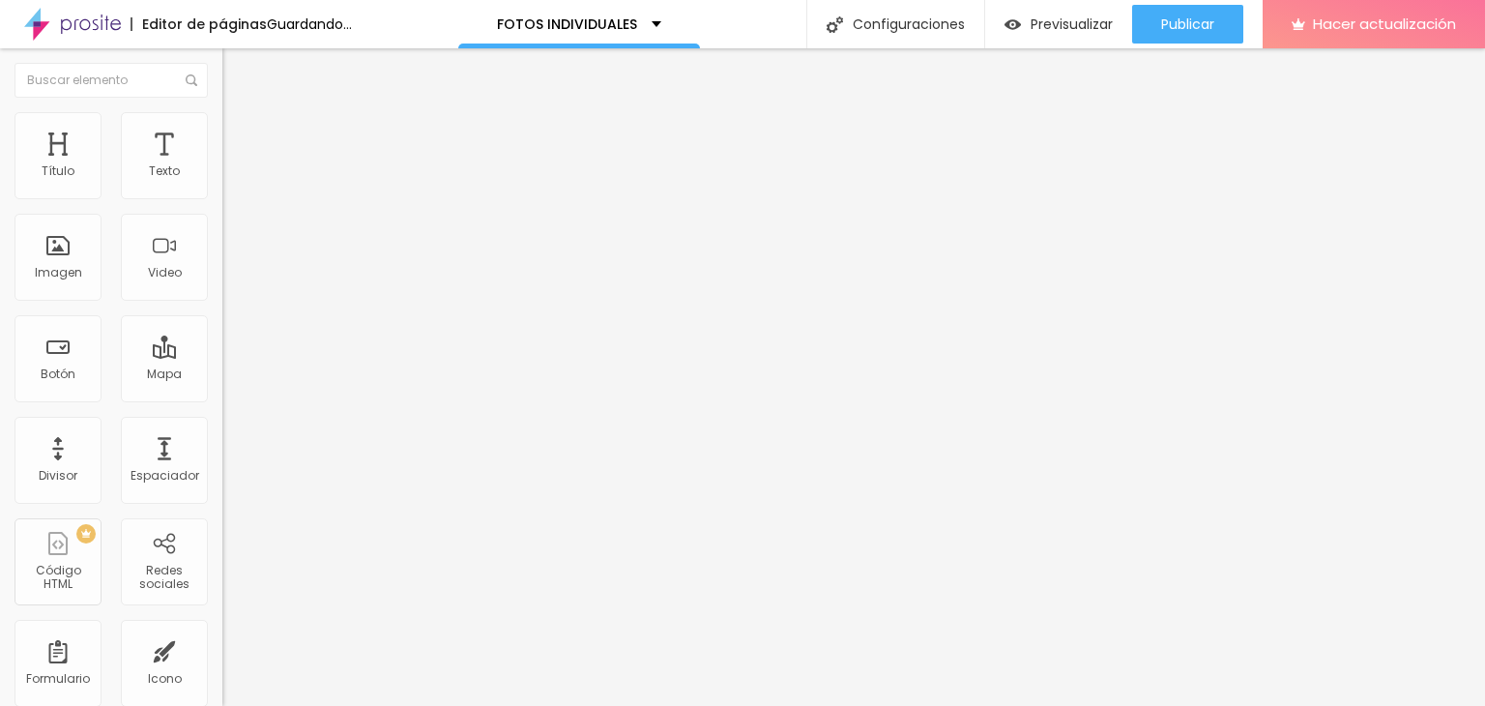
type input "22"
type input "24"
type input "25"
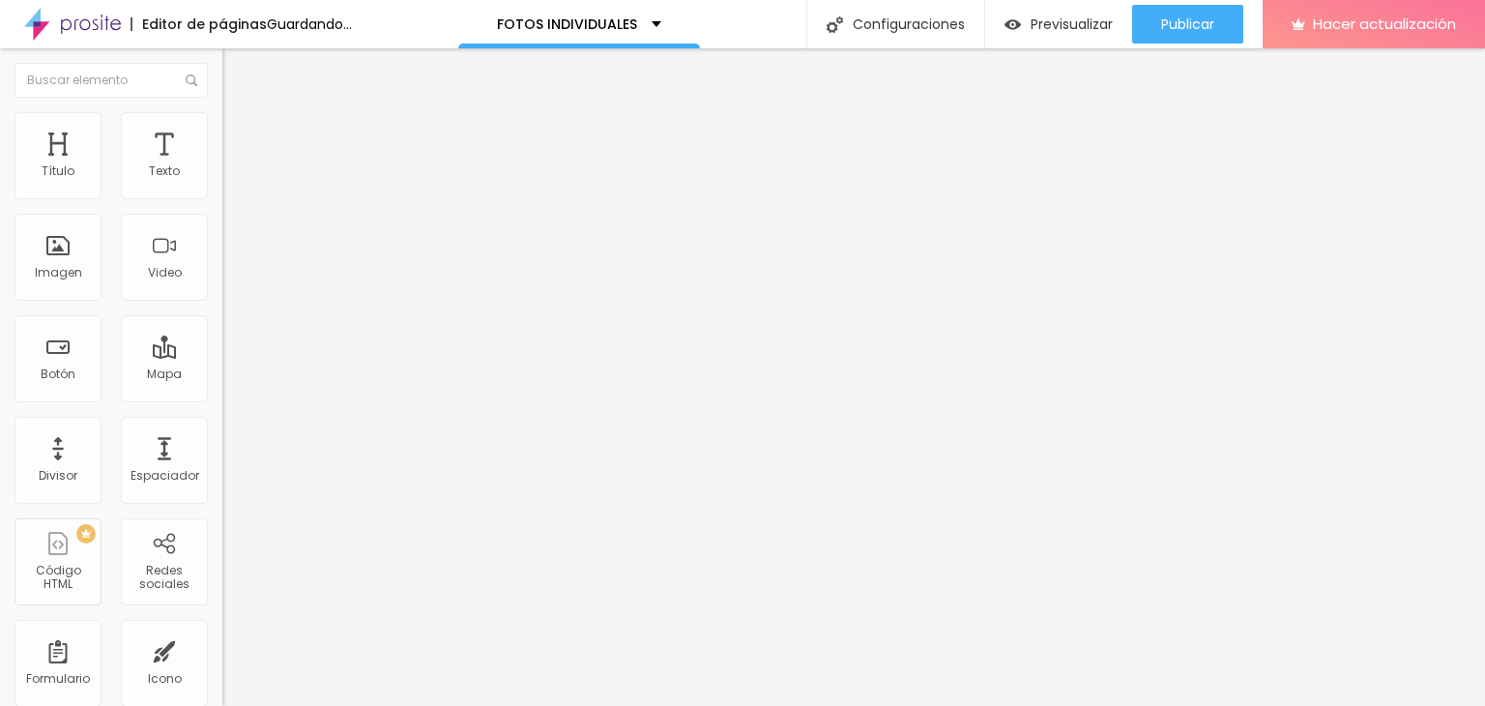
type input "26"
type input "28"
type input "30"
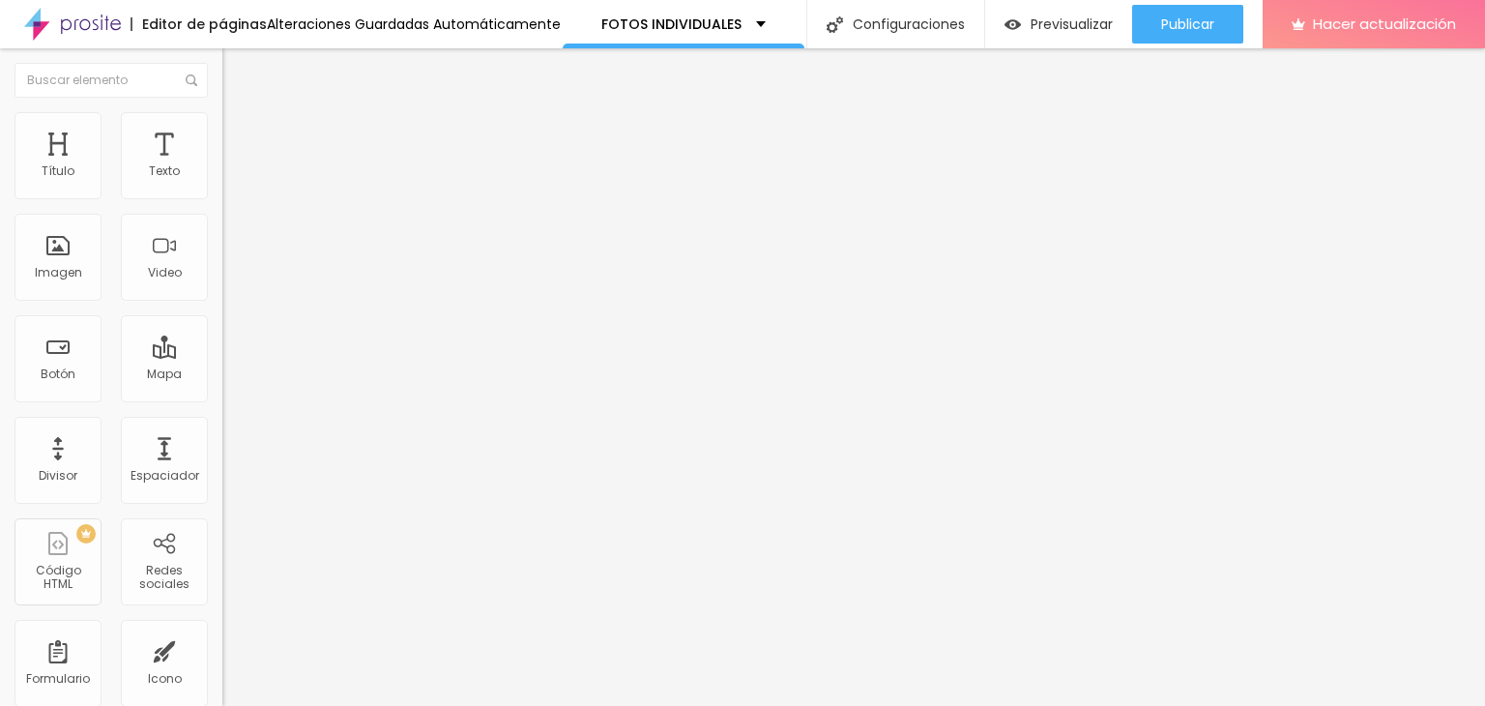
type input "30"
drag, startPoint x: 50, startPoint y: 229, endPoint x: 75, endPoint y: 233, distance: 25.4
type input "30"
click at [222, 629] on input "range" at bounding box center [284, 636] width 125 height 15
click at [240, 114] on font "Estilo" at bounding box center [255, 106] width 30 height 16
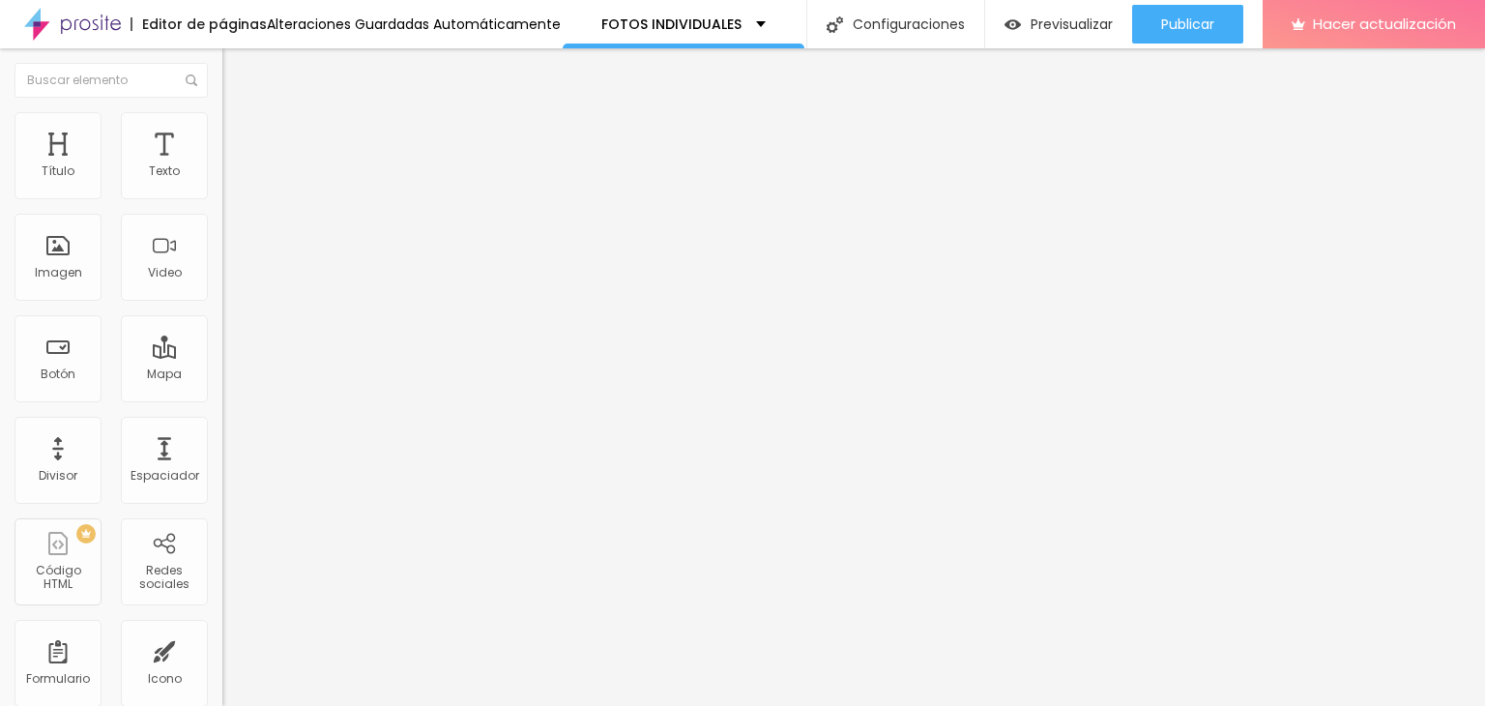
click at [222, 143] on div "Tipografía" at bounding box center [333, 137] width 222 height 12
click at [230, 180] on icon "button" at bounding box center [232, 178] width 4 height 4
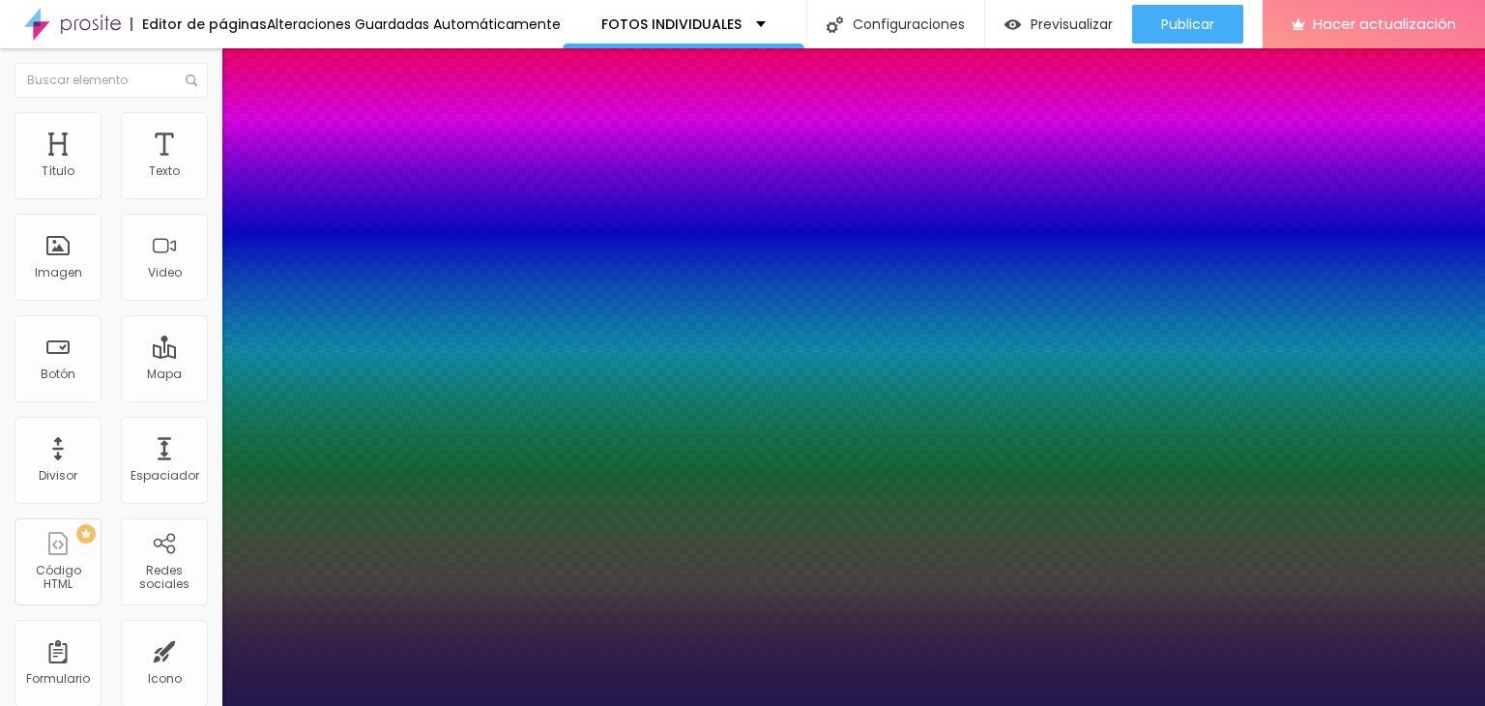
type input "1"
type input "14"
type input "1"
type input "16"
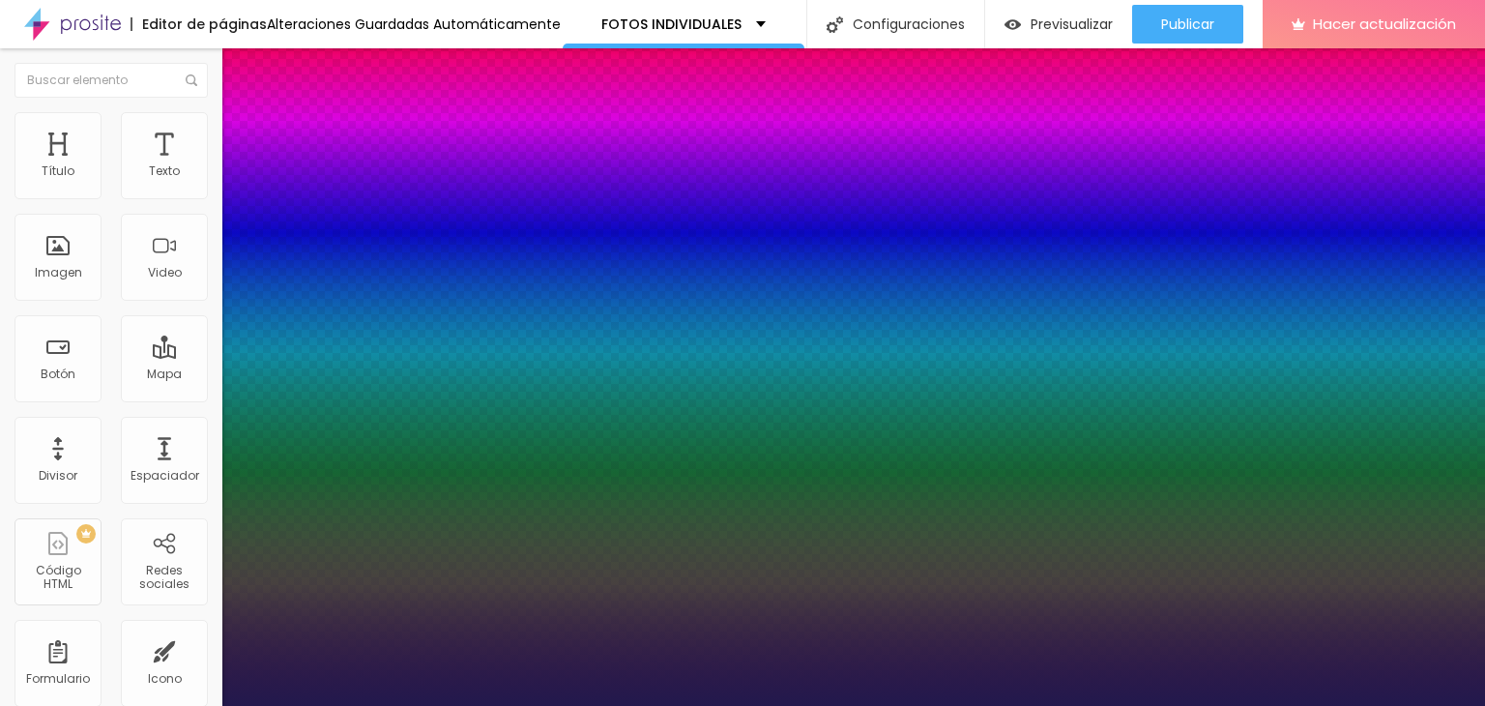
type input "16"
type input "1"
type input "18"
type input "1"
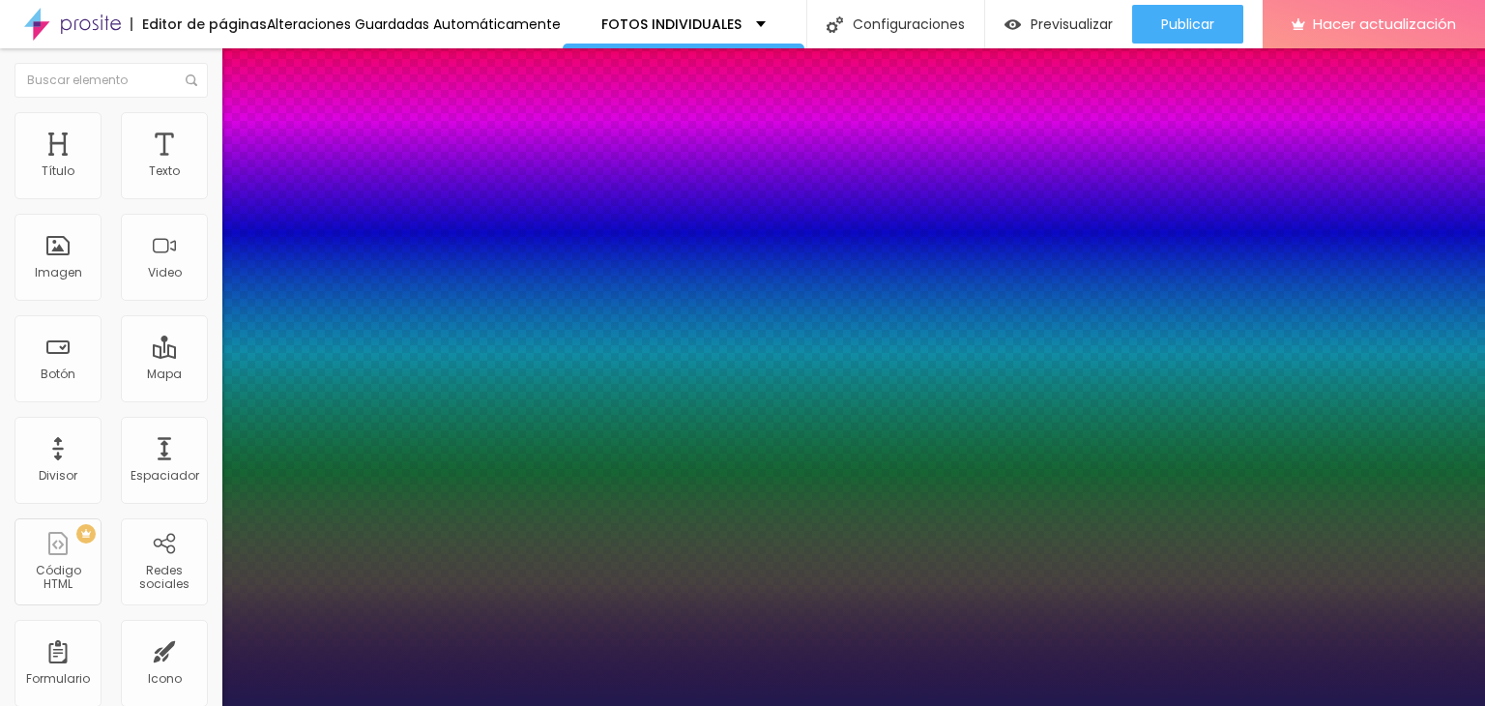
type input "19"
type input "1"
type input "20"
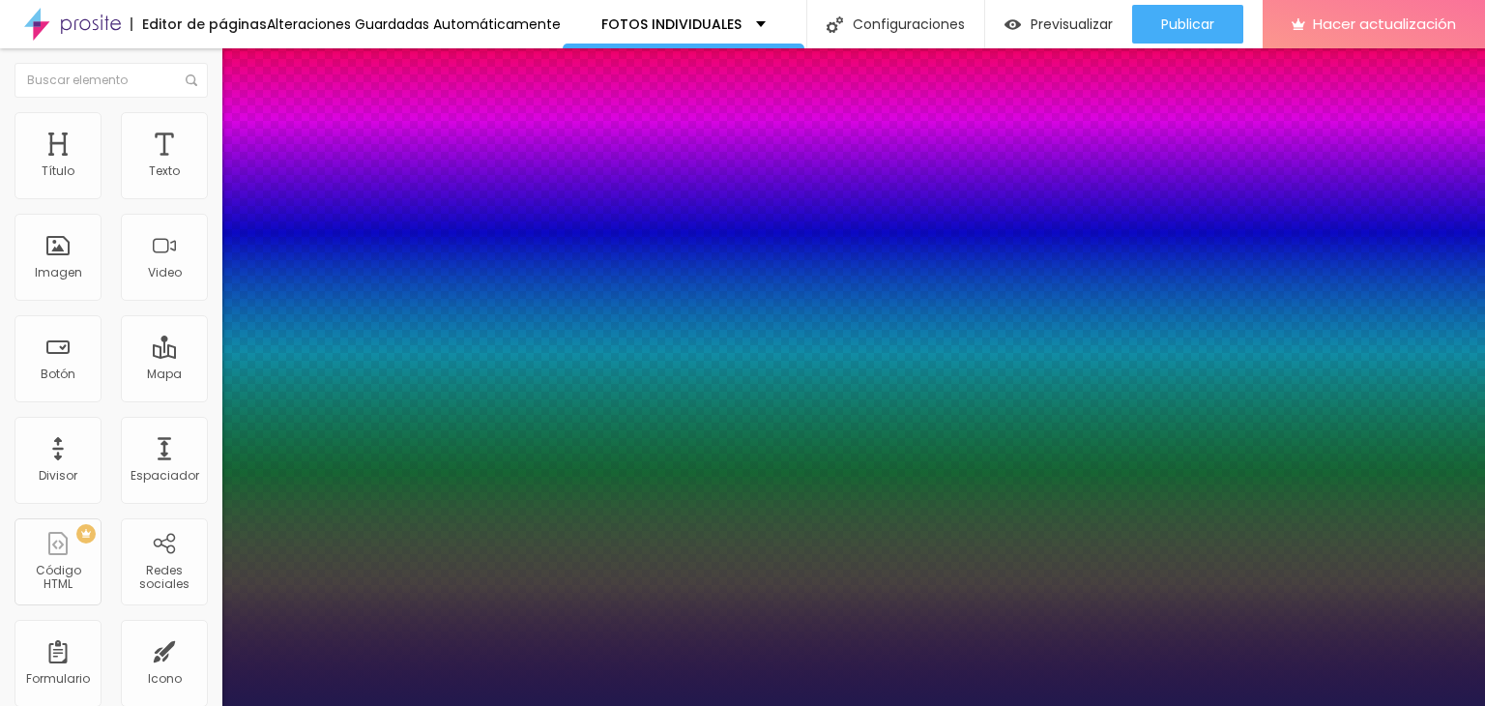
type input "1"
type input "21"
type input "1"
type input "22"
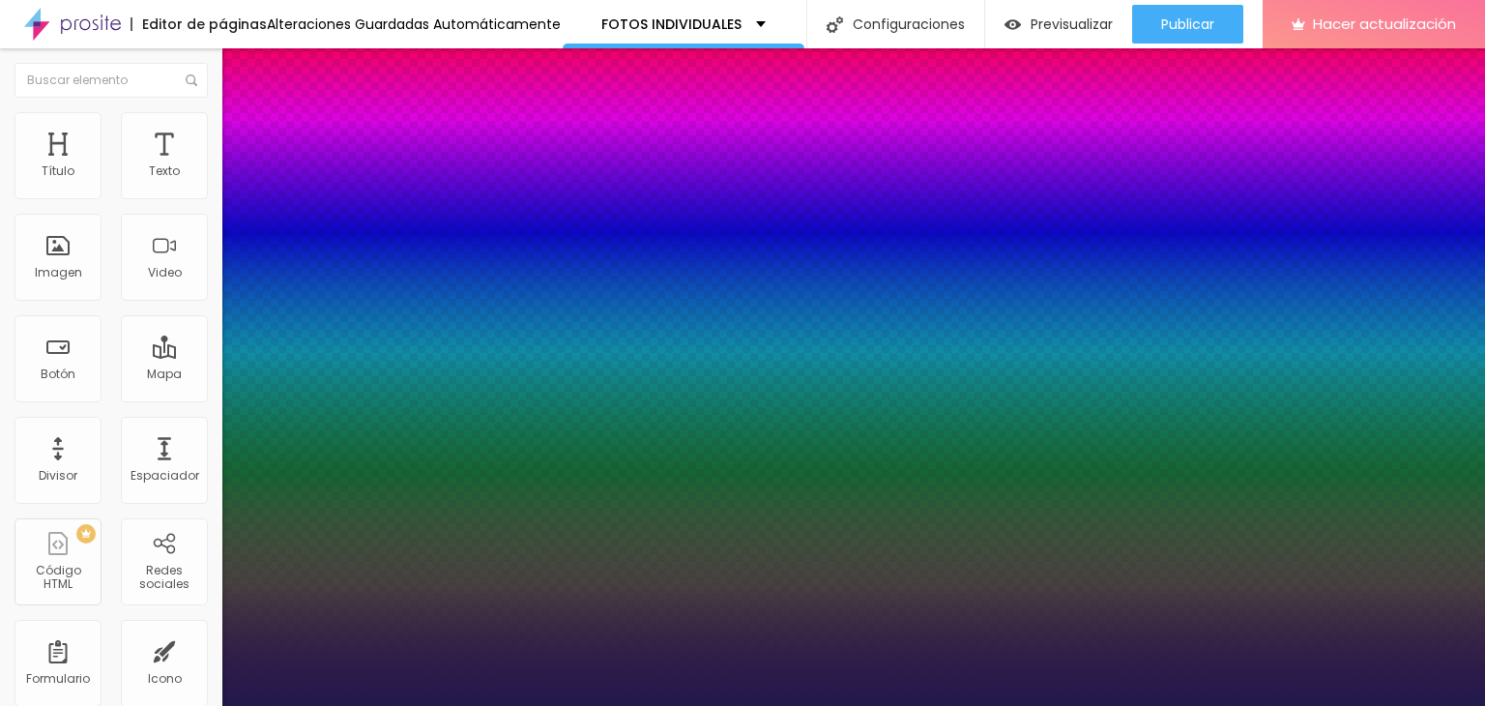
type input "22"
type input "1"
type input "24"
type input "1"
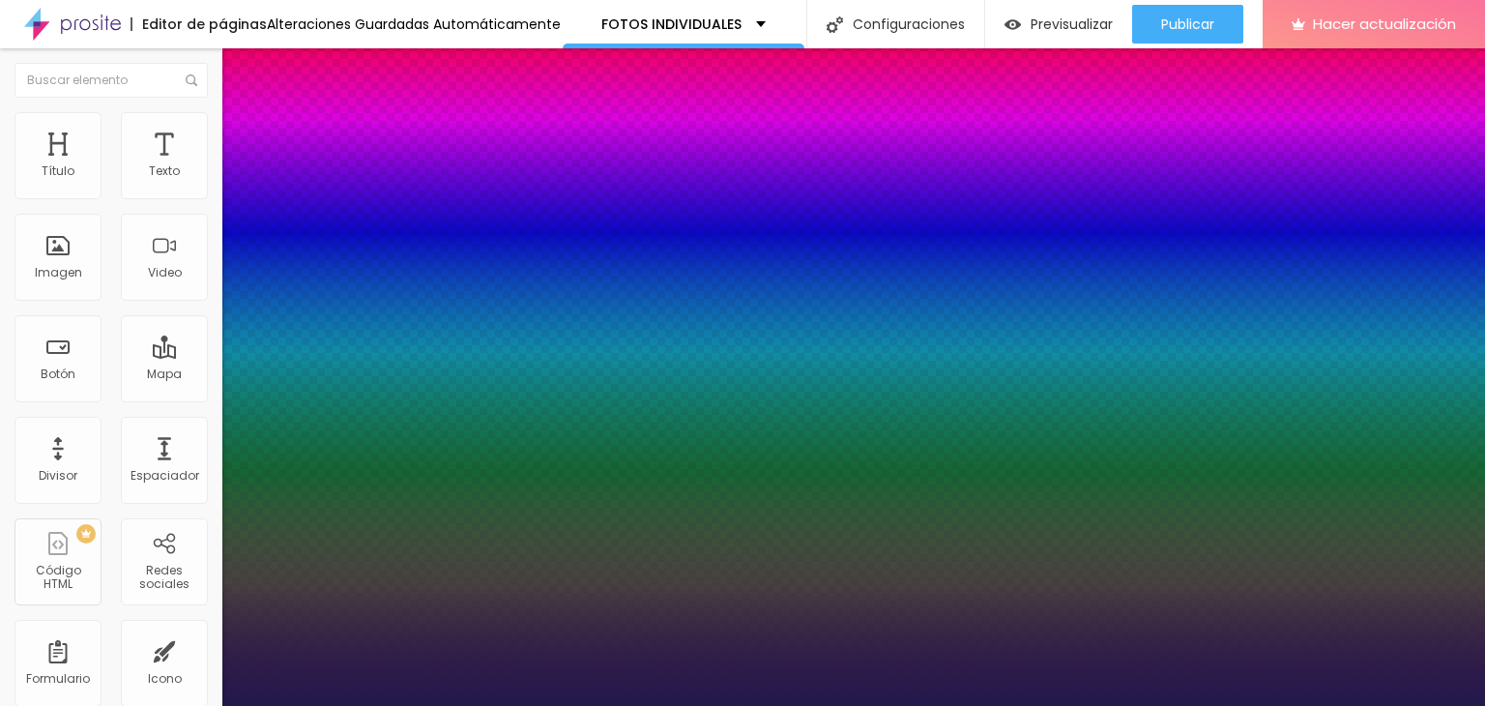
drag, startPoint x: 257, startPoint y: 326, endPoint x: 275, endPoint y: 333, distance: 18.7
type input "24"
type input "1"
click at [165, 705] on div at bounding box center [742, 706] width 1485 height 0
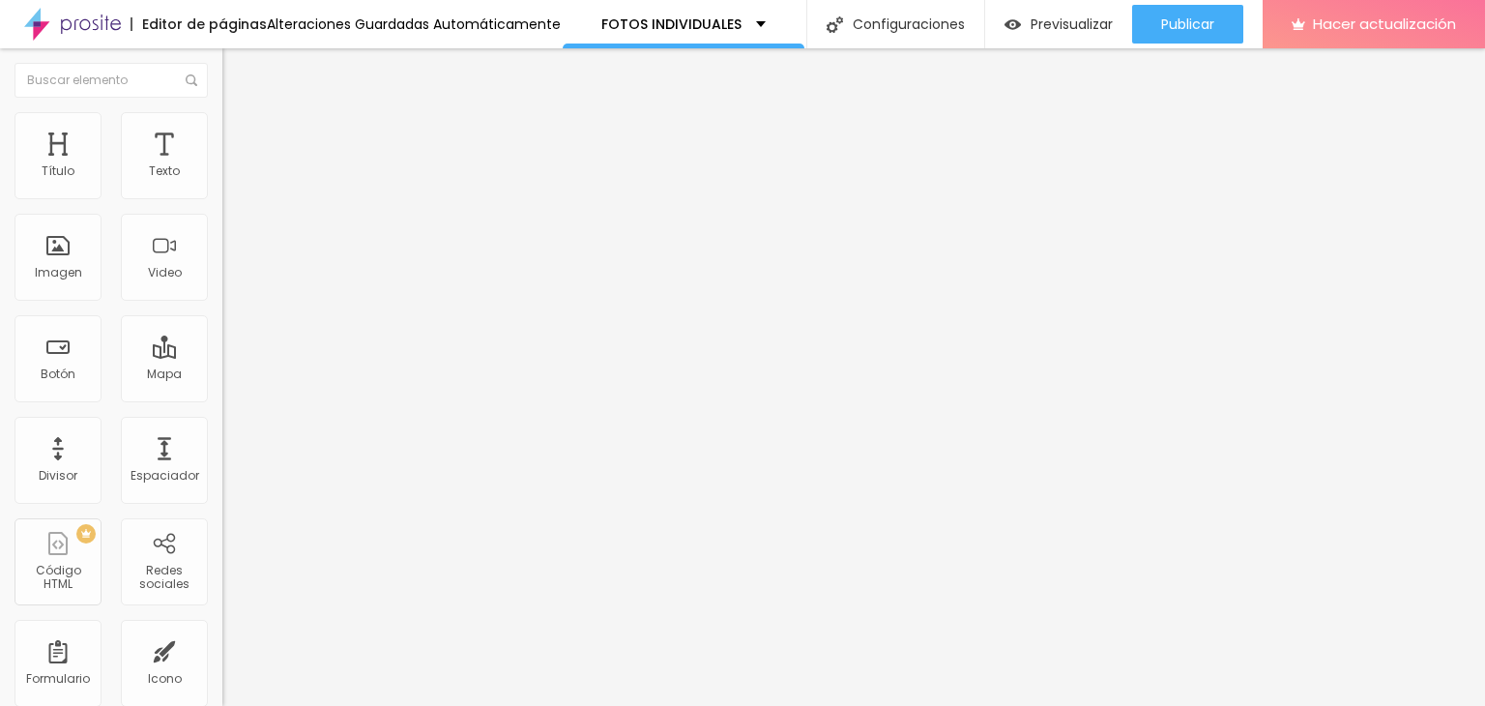
click at [222, 509] on div "Editar null Estilo Avanzado Tipografía Restablecer Sombra DESACTIVADO Restablec…" at bounding box center [333, 376] width 222 height 657
click at [237, 63] on img "button" at bounding box center [244, 70] width 15 height 15
click at [234, 166] on font "Agregar imagen" at bounding box center [283, 158] width 99 height 16
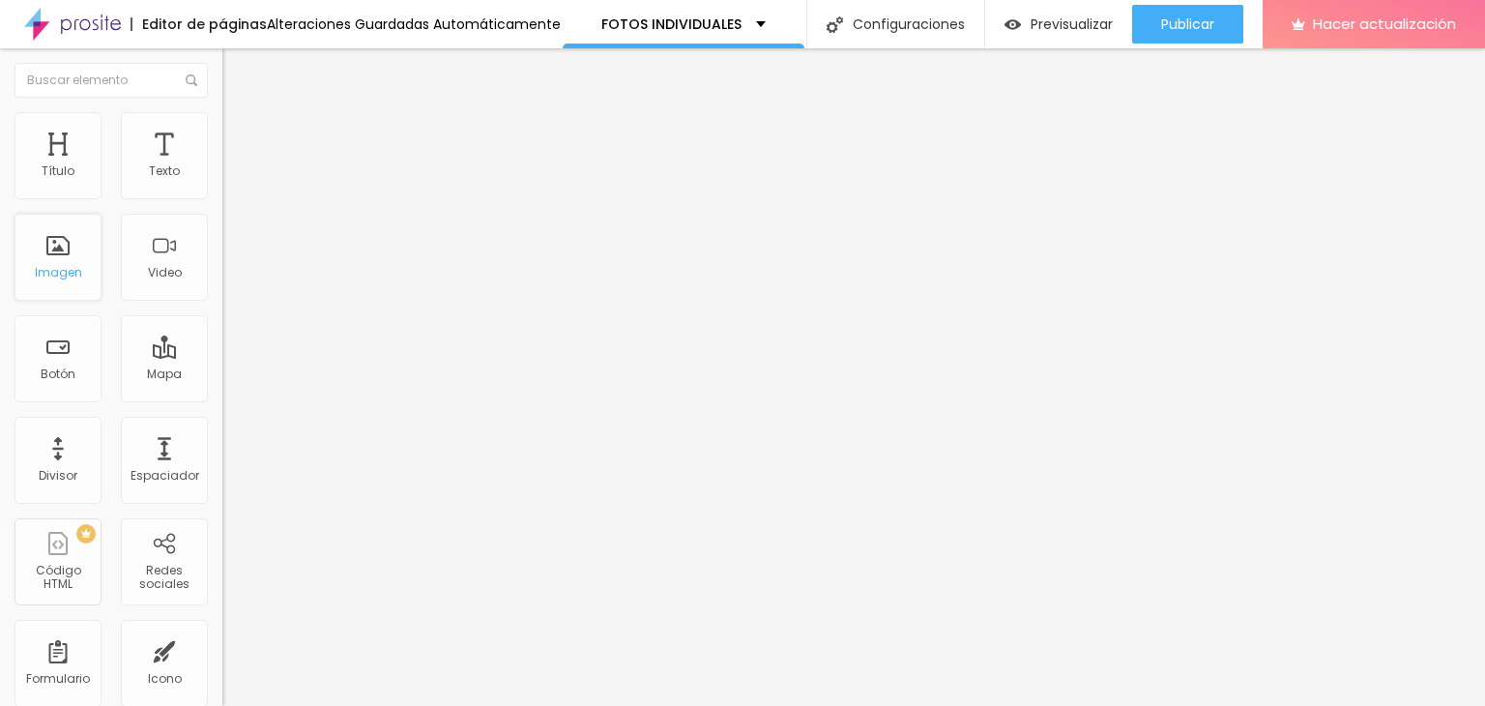
click at [60, 249] on div "Imagen" at bounding box center [58, 257] width 87 height 87
click at [234, 166] on font "Agregar imagen" at bounding box center [283, 158] width 99 height 16
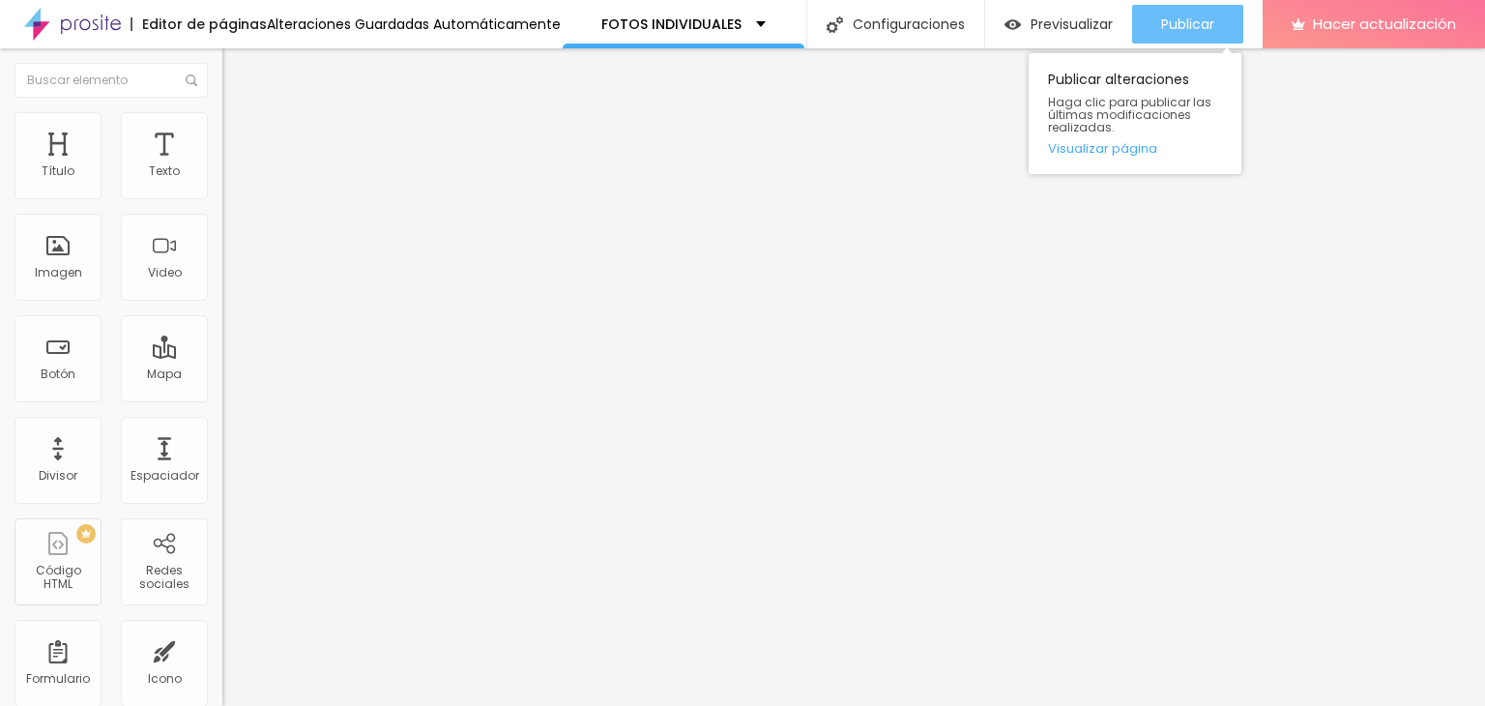
click at [1207, 24] on font "Publicar" at bounding box center [1187, 24] width 53 height 19
click at [1163, 25] on font "Publicar" at bounding box center [1187, 24] width 53 height 19
